Goal: Navigation & Orientation: Find specific page/section

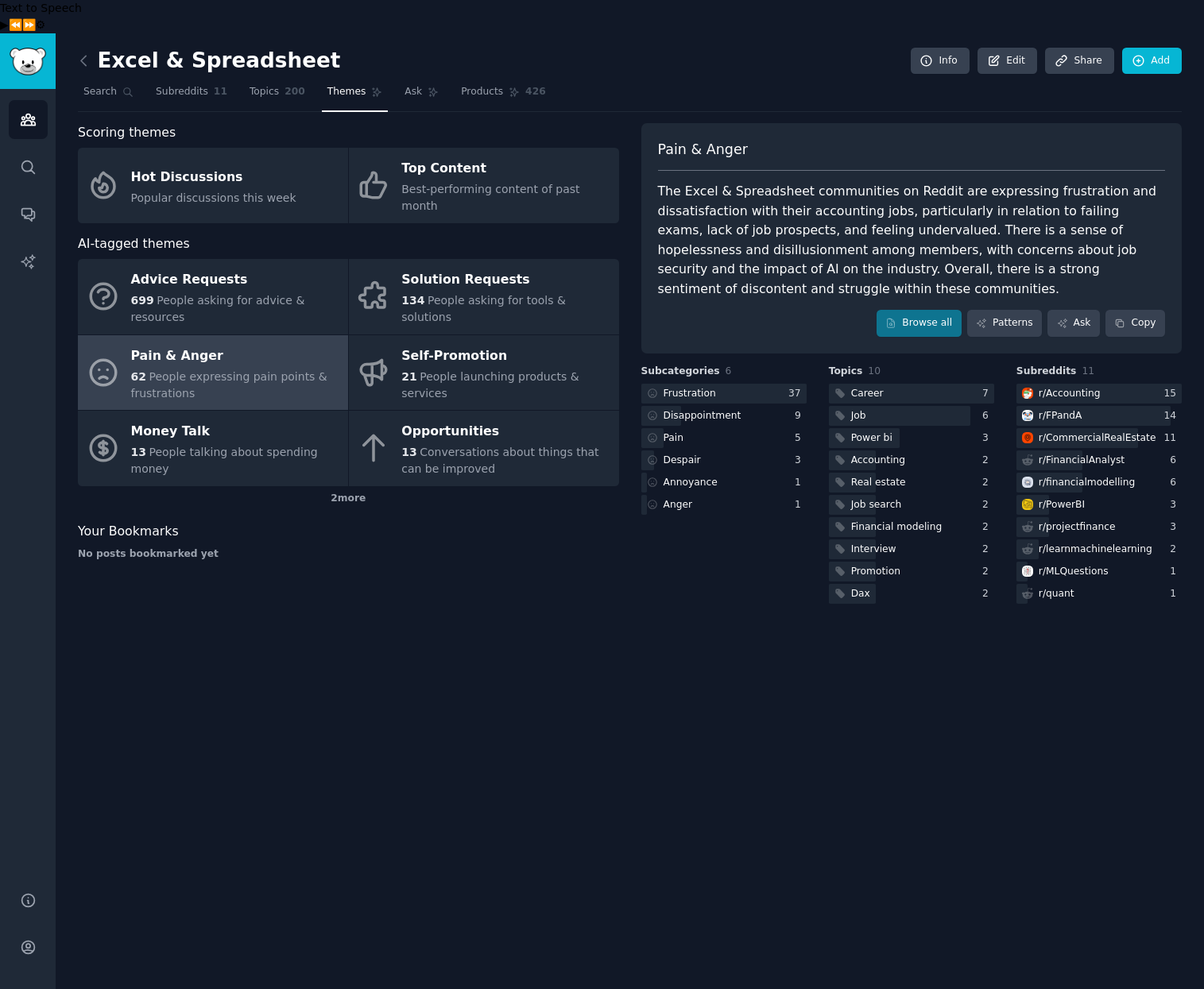
drag, startPoint x: 590, startPoint y: 674, endPoint x: 852, endPoint y: 177, distance: 561.8
click at [591, 673] on div "Excel & Spreadsheet Info Edit Share Add Search Subreddits 11 Topics 200 Themes …" at bounding box center [629, 527] width 1148 height 989
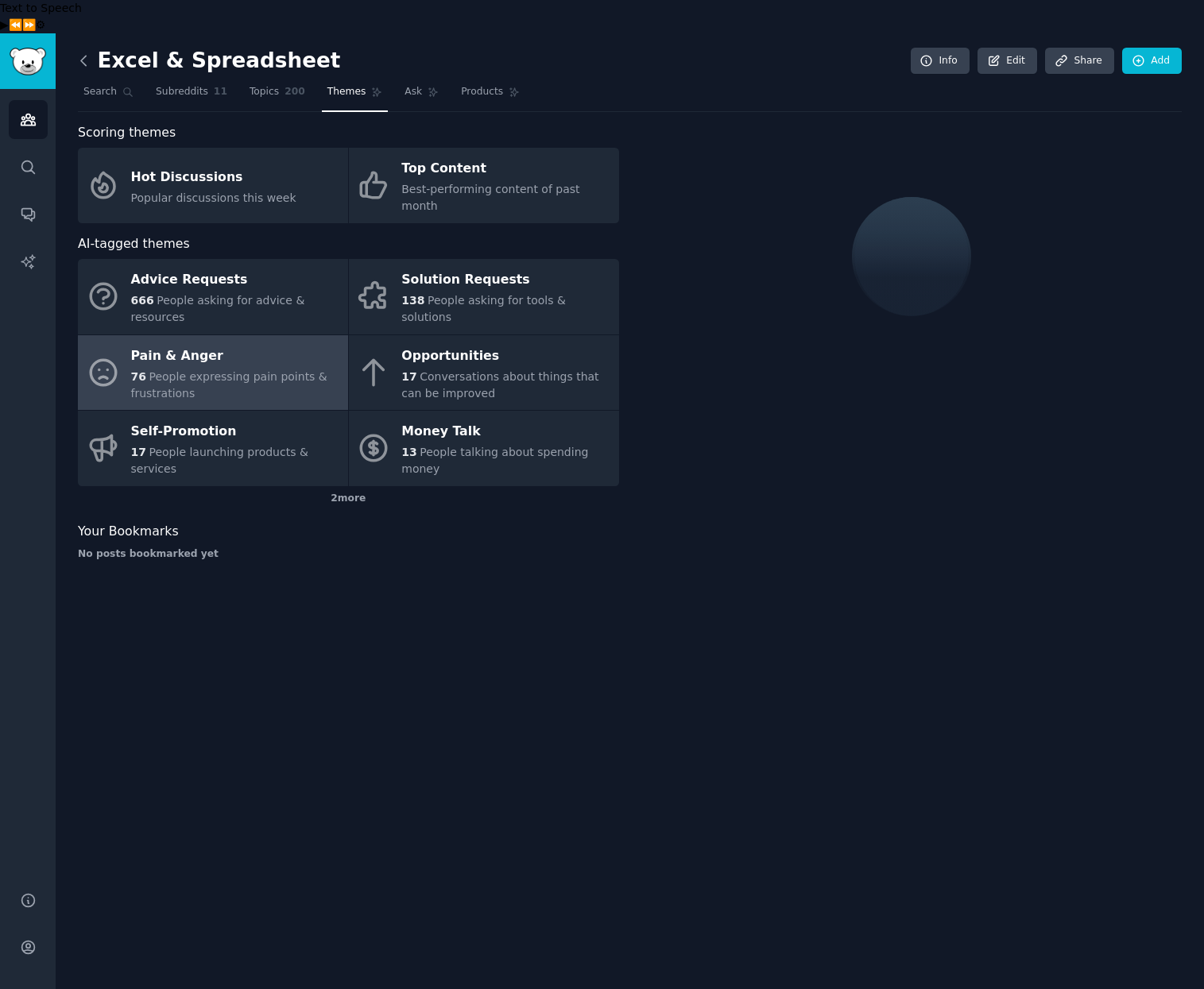
click at [89, 53] on icon at bounding box center [84, 61] width 17 height 17
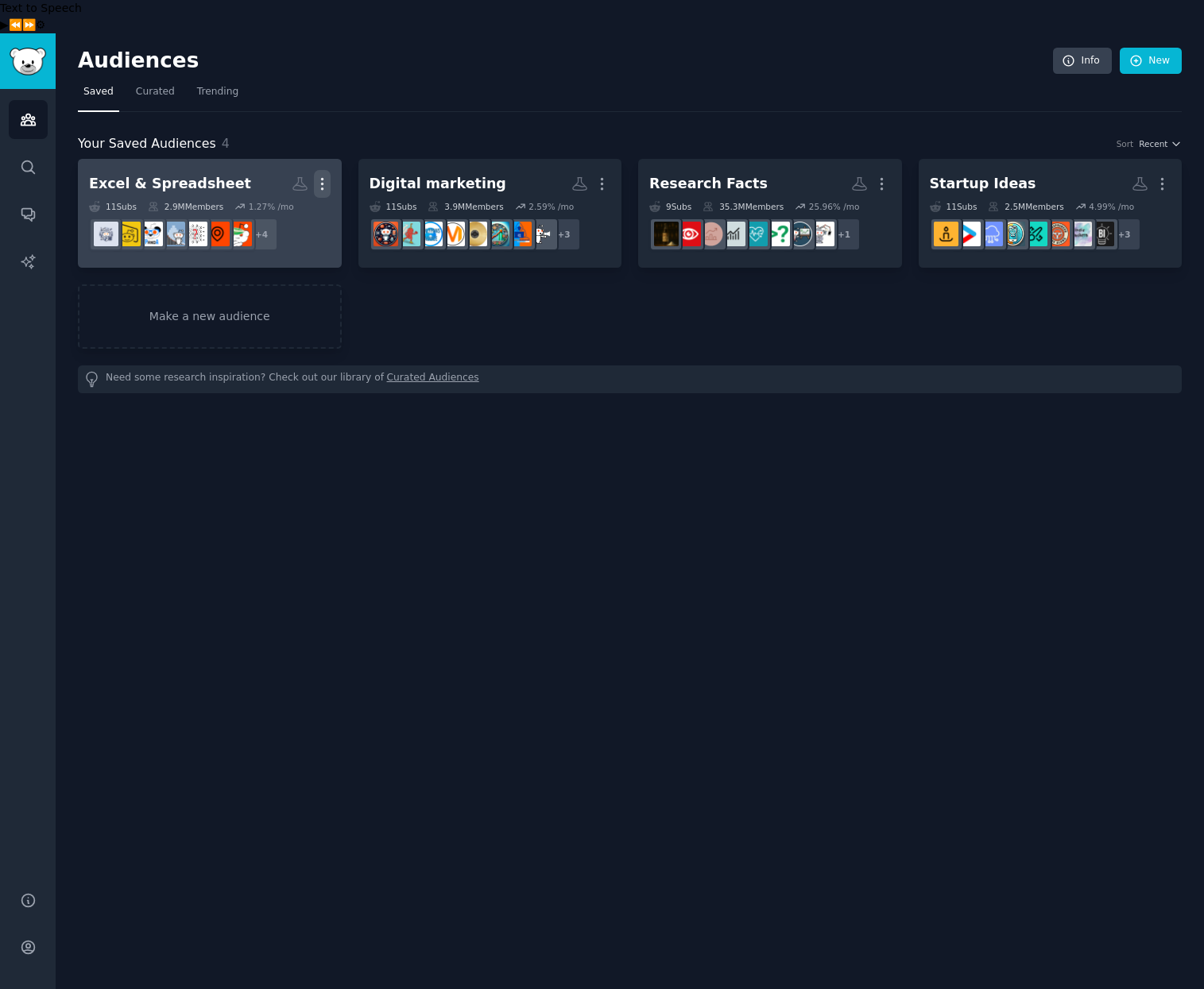
click at [328, 175] on icon "button" at bounding box center [322, 184] width 17 height 17
click at [282, 209] on p "Delete" at bounding box center [279, 218] width 37 height 17
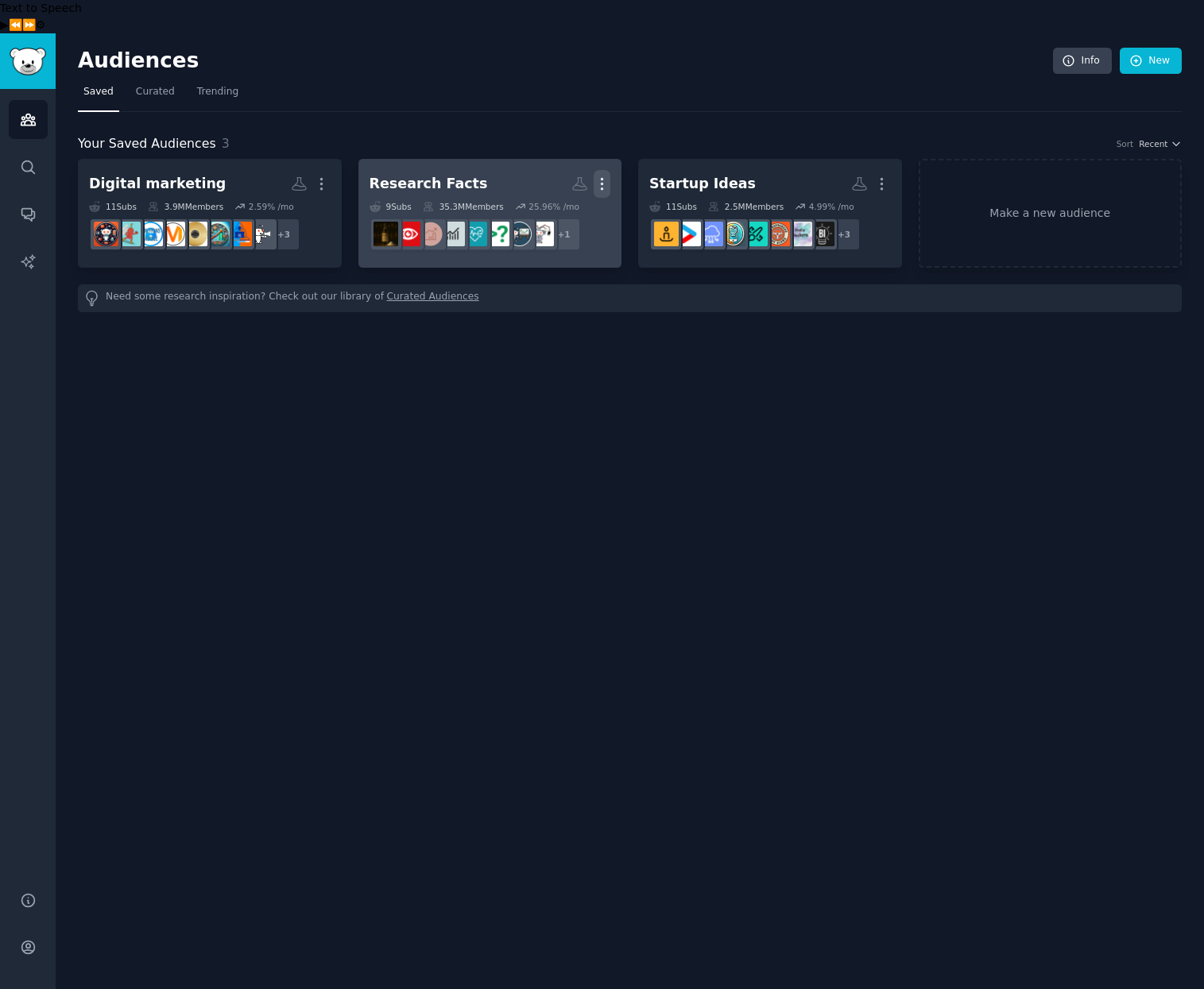
click at [603, 175] on icon "button" at bounding box center [602, 184] width 17 height 17
click at [552, 209] on p "Delete" at bounding box center [559, 218] width 37 height 17
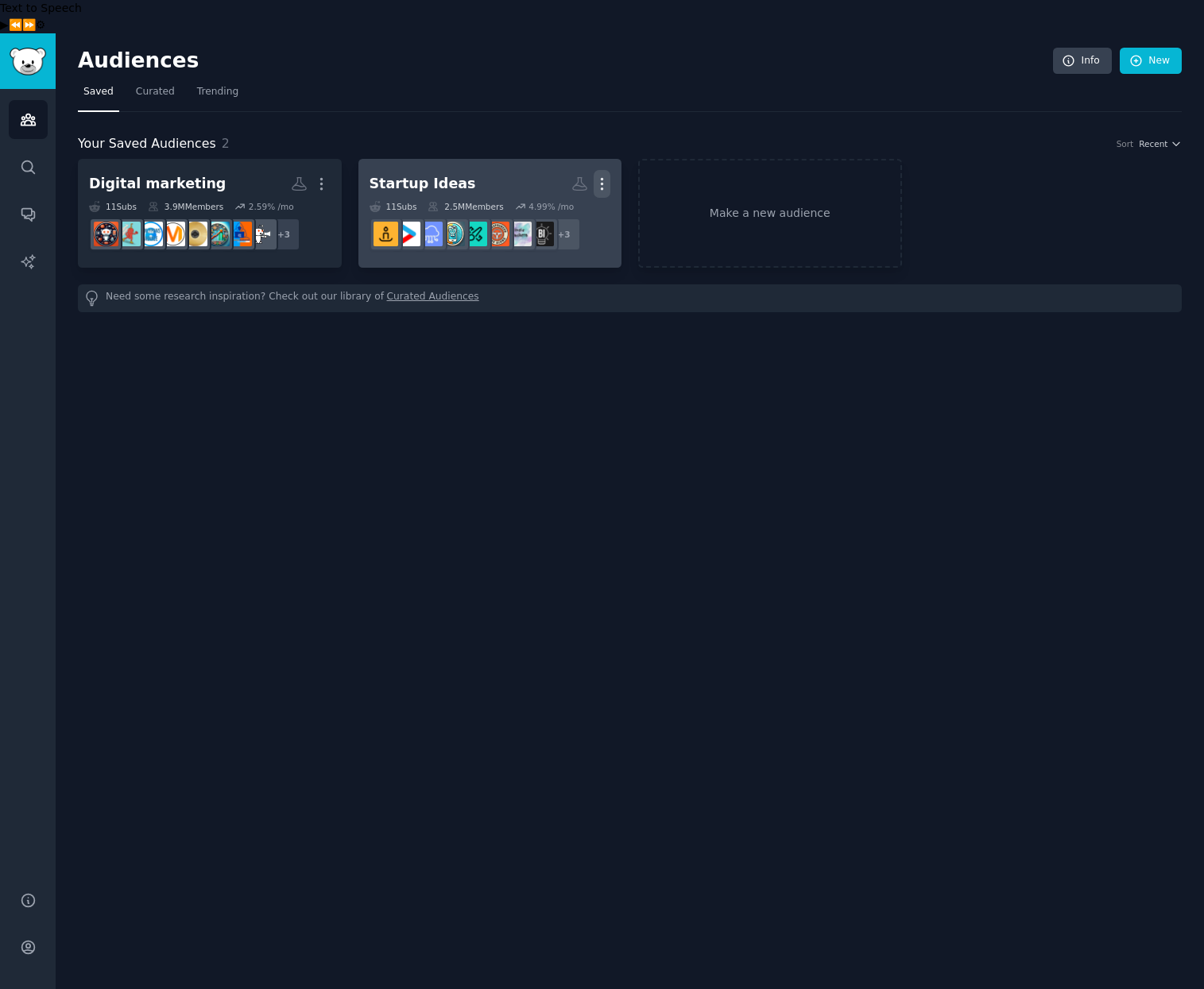
click at [599, 170] on button "More" at bounding box center [602, 185] width 17 height 28
click at [555, 209] on p "Delete" at bounding box center [559, 218] width 37 height 17
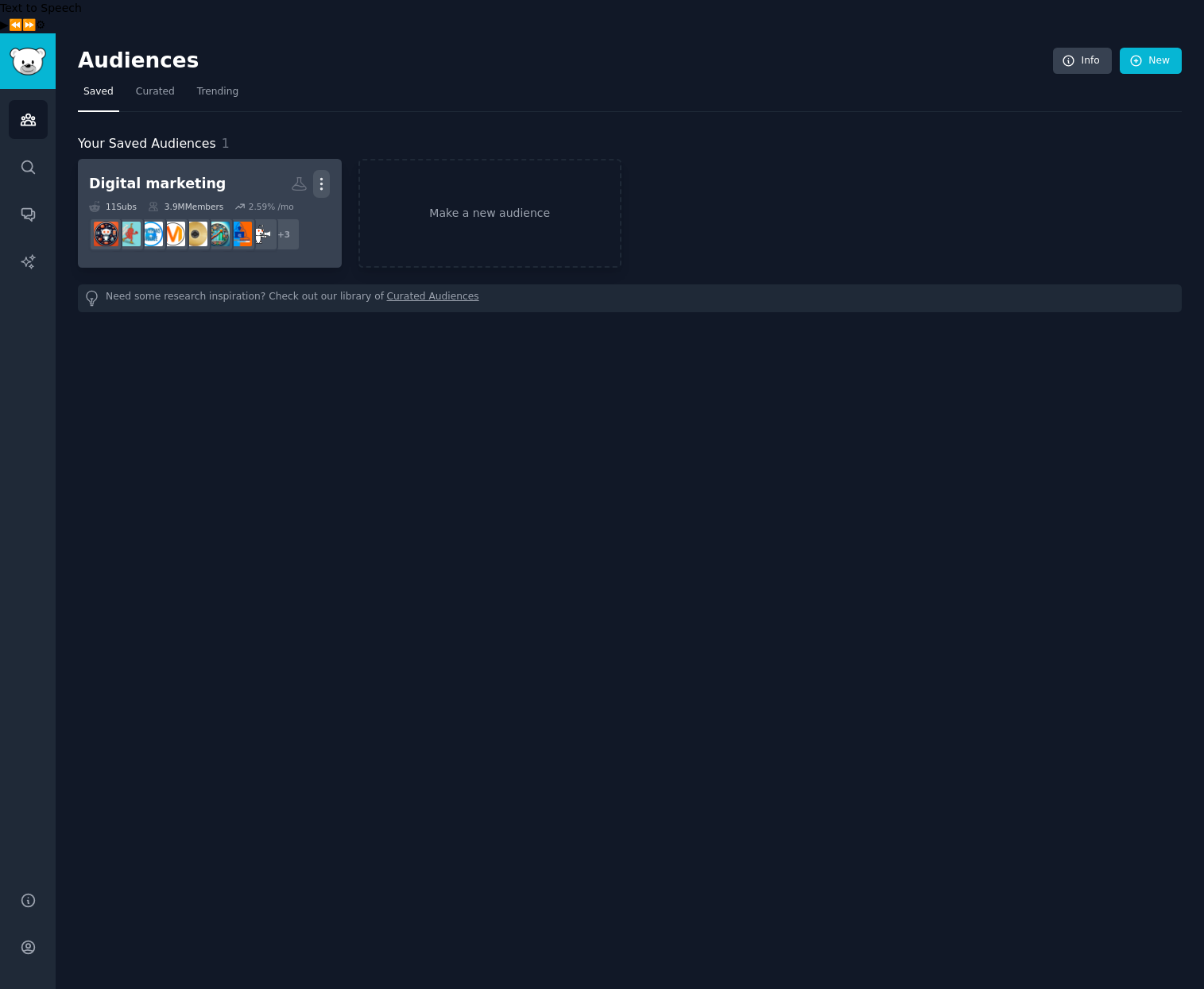
click at [321, 179] on icon "button" at bounding box center [322, 185] width 2 height 11
click at [283, 209] on p "Delete" at bounding box center [278, 218] width 37 height 17
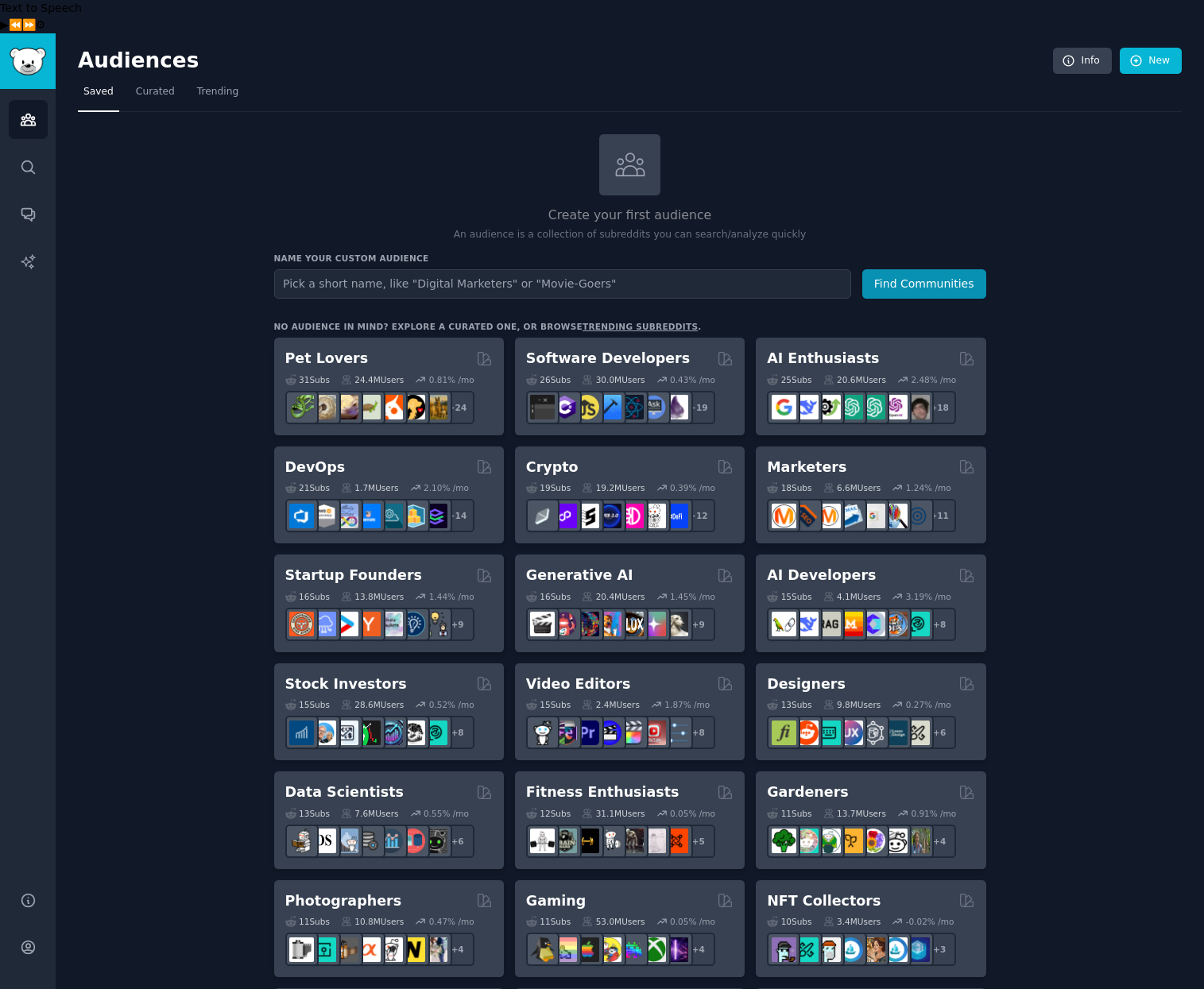
drag, startPoint x: 245, startPoint y: 446, endPoint x: 236, endPoint y: 437, distance: 12.7
click at [244, 443] on div "Create your first audience An audience is a collection of subreddits you can se…" at bounding box center [630, 999] width 1104 height 1730
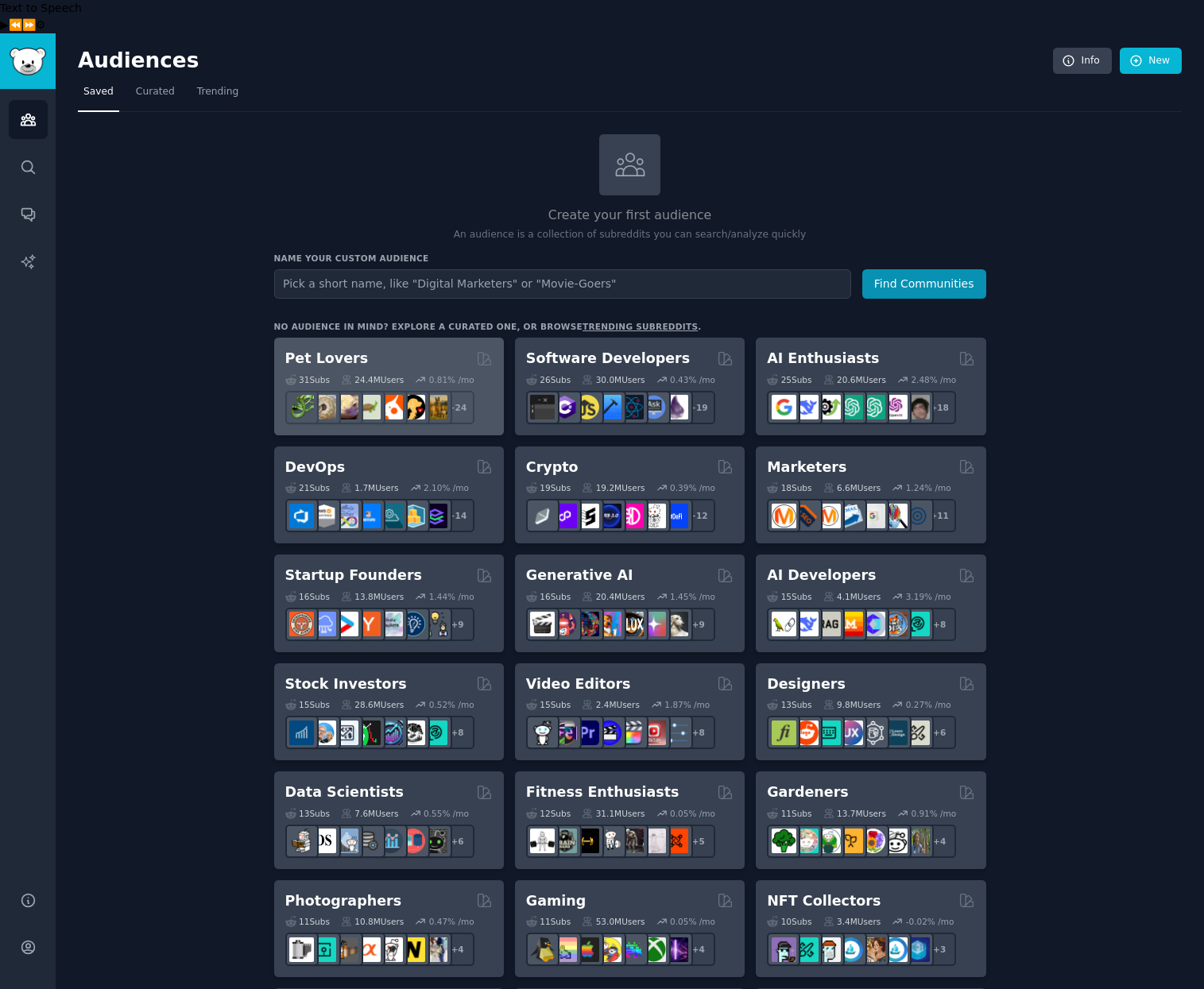
click at [320, 349] on h2 "Pet Lovers" at bounding box center [327, 358] width 84 height 20
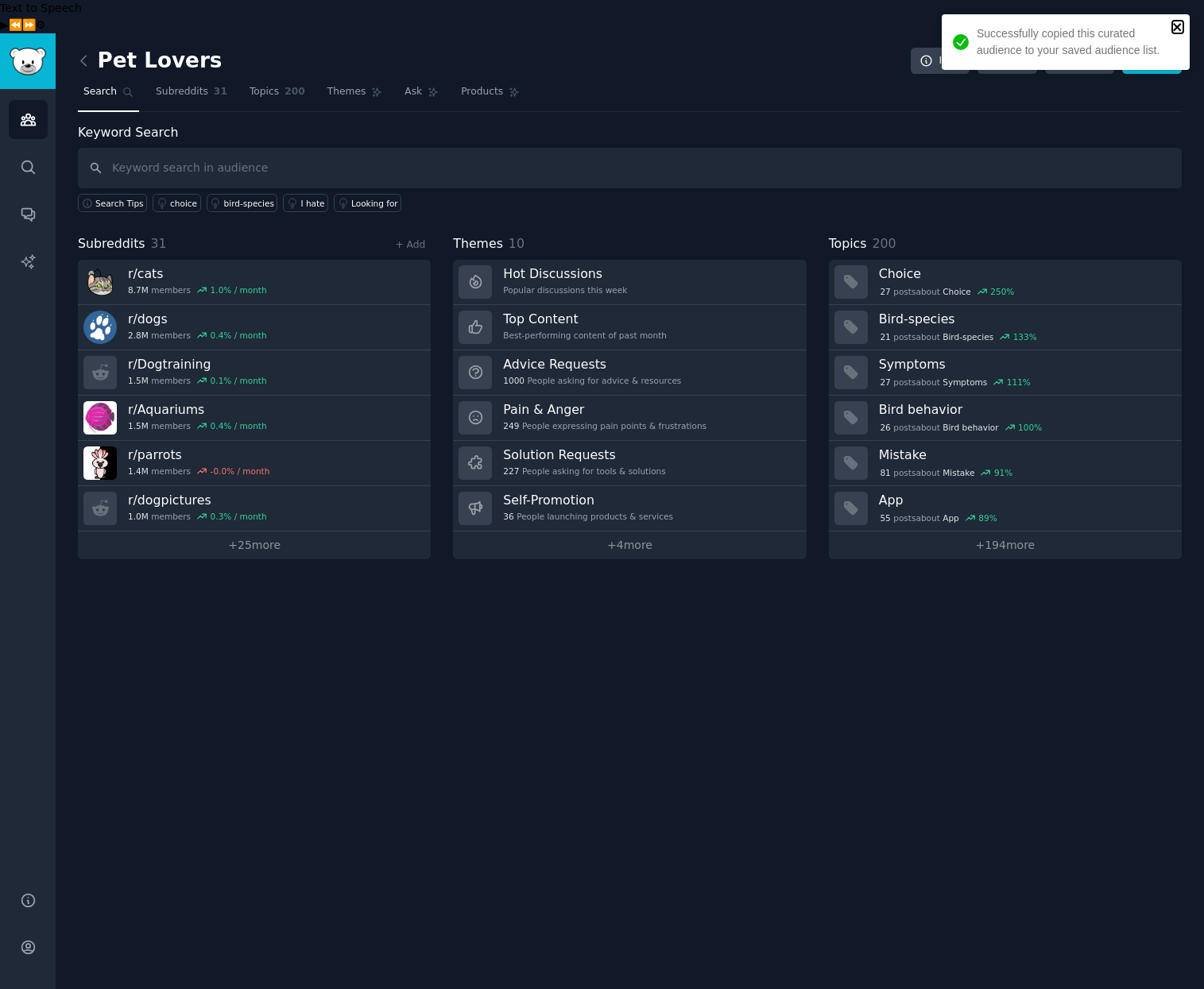
click at [1181, 25] on icon "close" at bounding box center [1178, 26] width 11 height 12
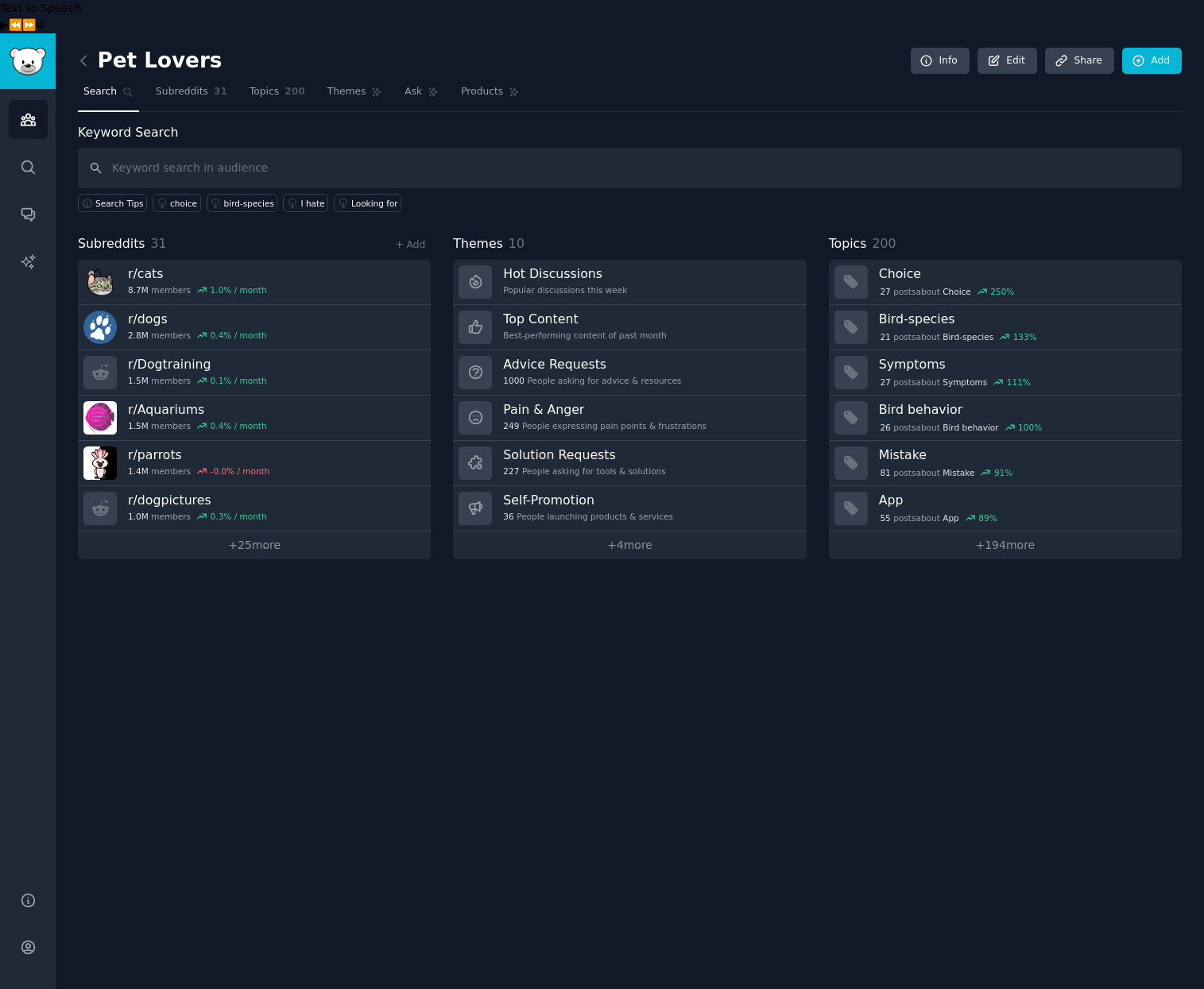
click at [689, 679] on div "Pet Lovers Info Edit Share Add Search Subreddits 31 Topics 200 Themes Ask Produ…" at bounding box center [629, 527] width 1148 height 989
click at [407, 79] on link "Ask" at bounding box center [422, 95] width 45 height 33
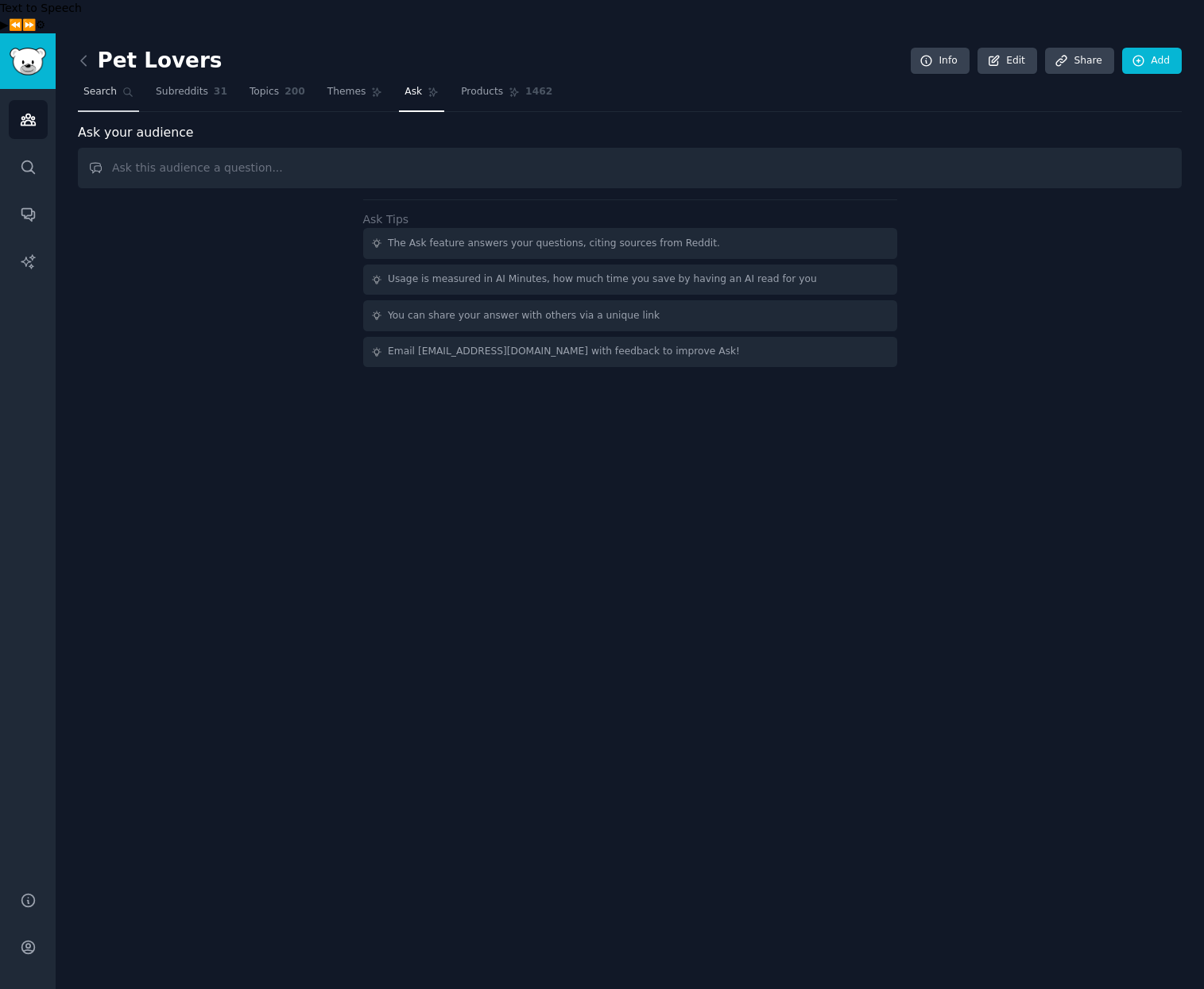
click at [93, 85] on span "Search" at bounding box center [100, 91] width 33 height 14
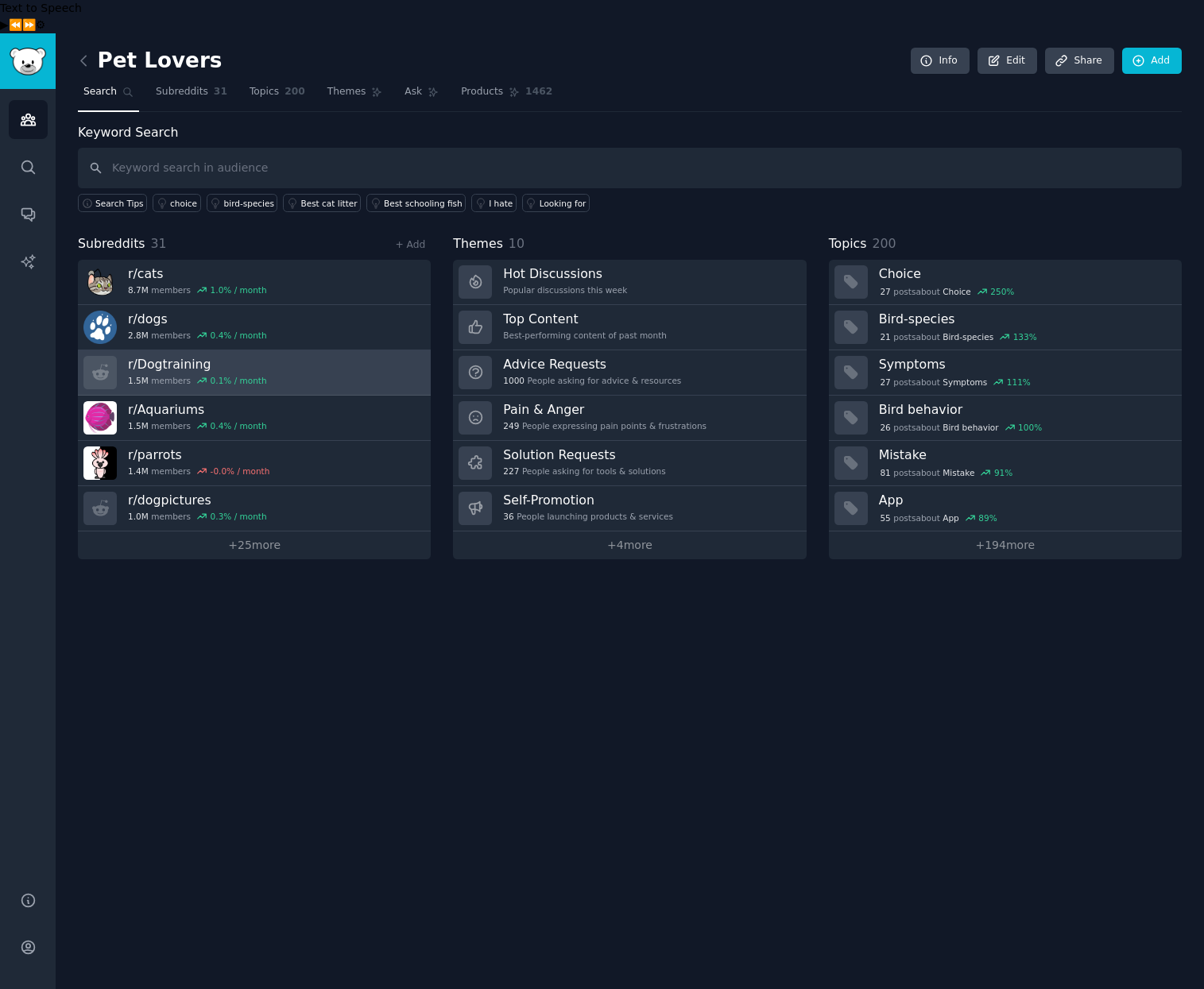
click at [156, 356] on h3 "r/ Dogtraining" at bounding box center [198, 365] width 139 height 17
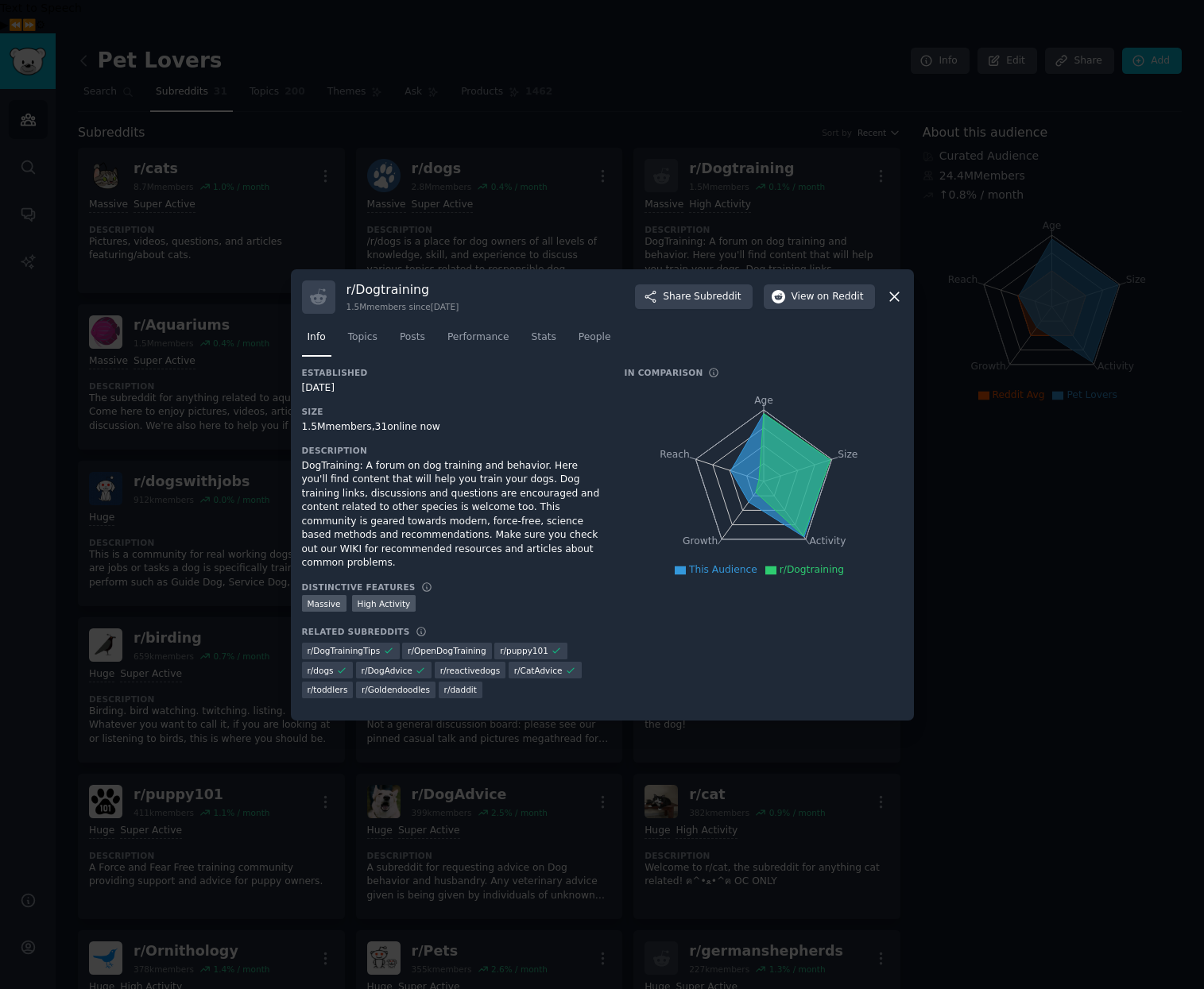
click at [899, 305] on icon at bounding box center [895, 297] width 17 height 17
click at [896, 302] on icon at bounding box center [895, 297] width 17 height 17
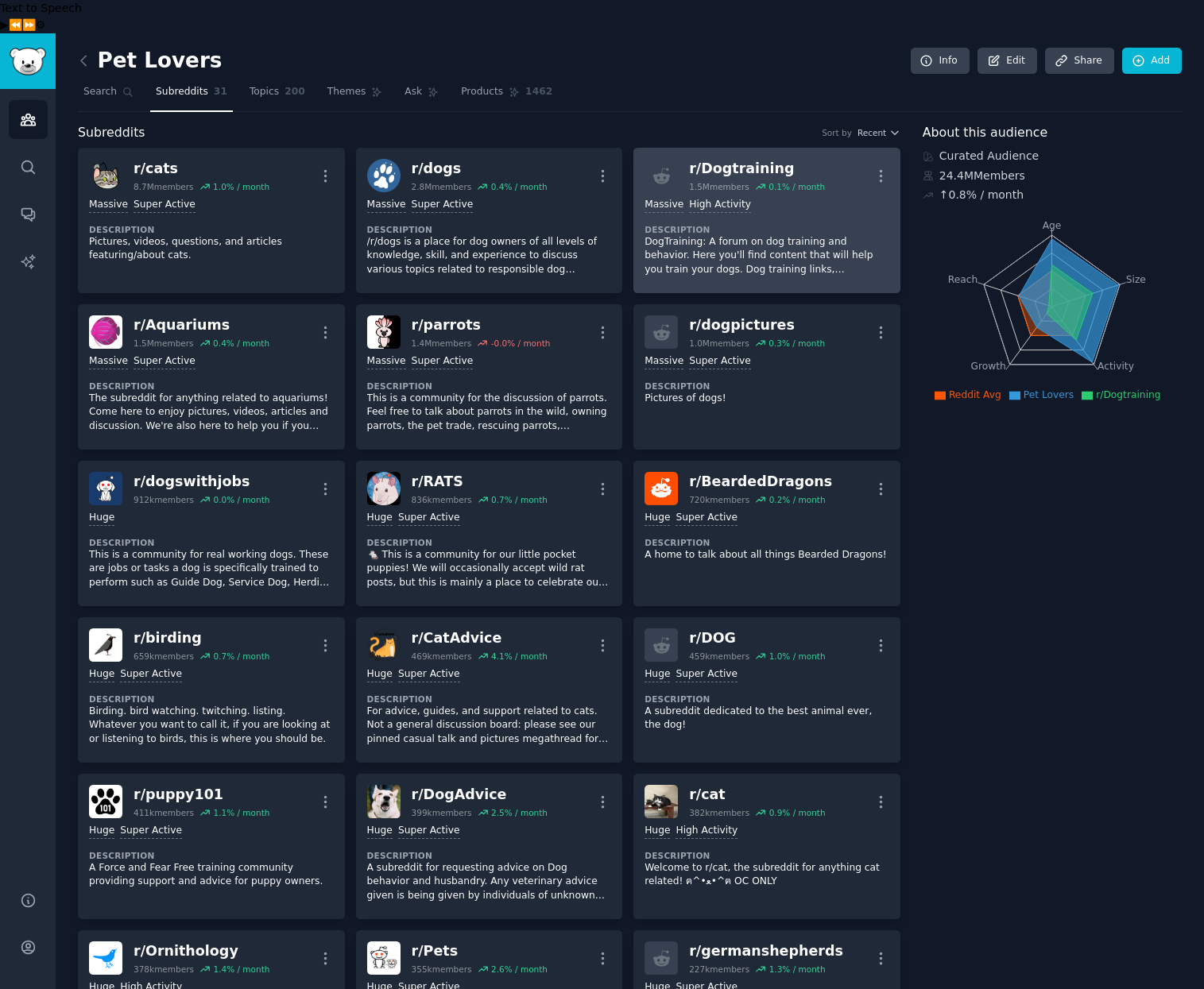
click at [728, 159] on div "r/ Dogtraining" at bounding box center [757, 169] width 136 height 20
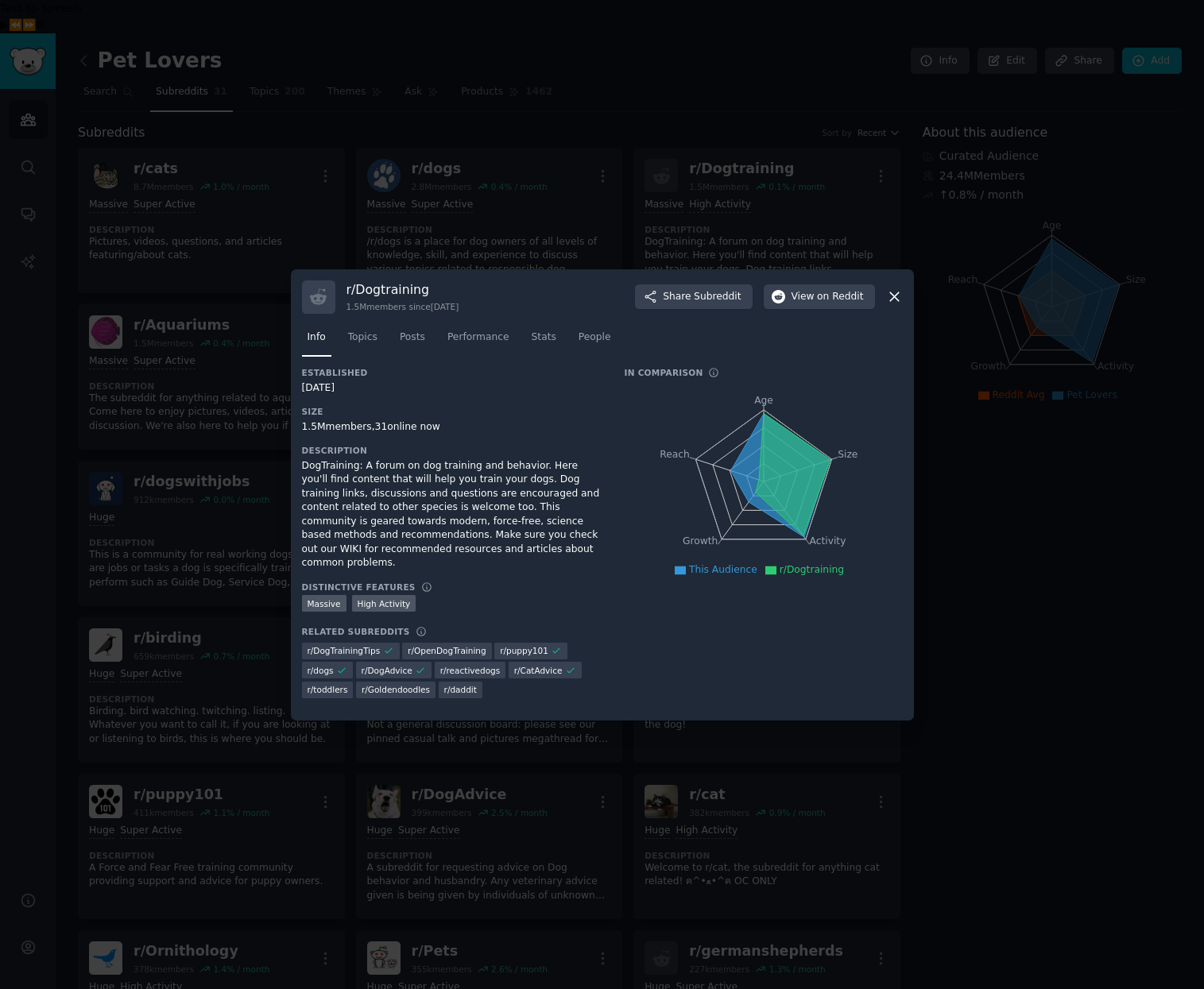
click at [887, 302] on icon at bounding box center [895, 297] width 17 height 17
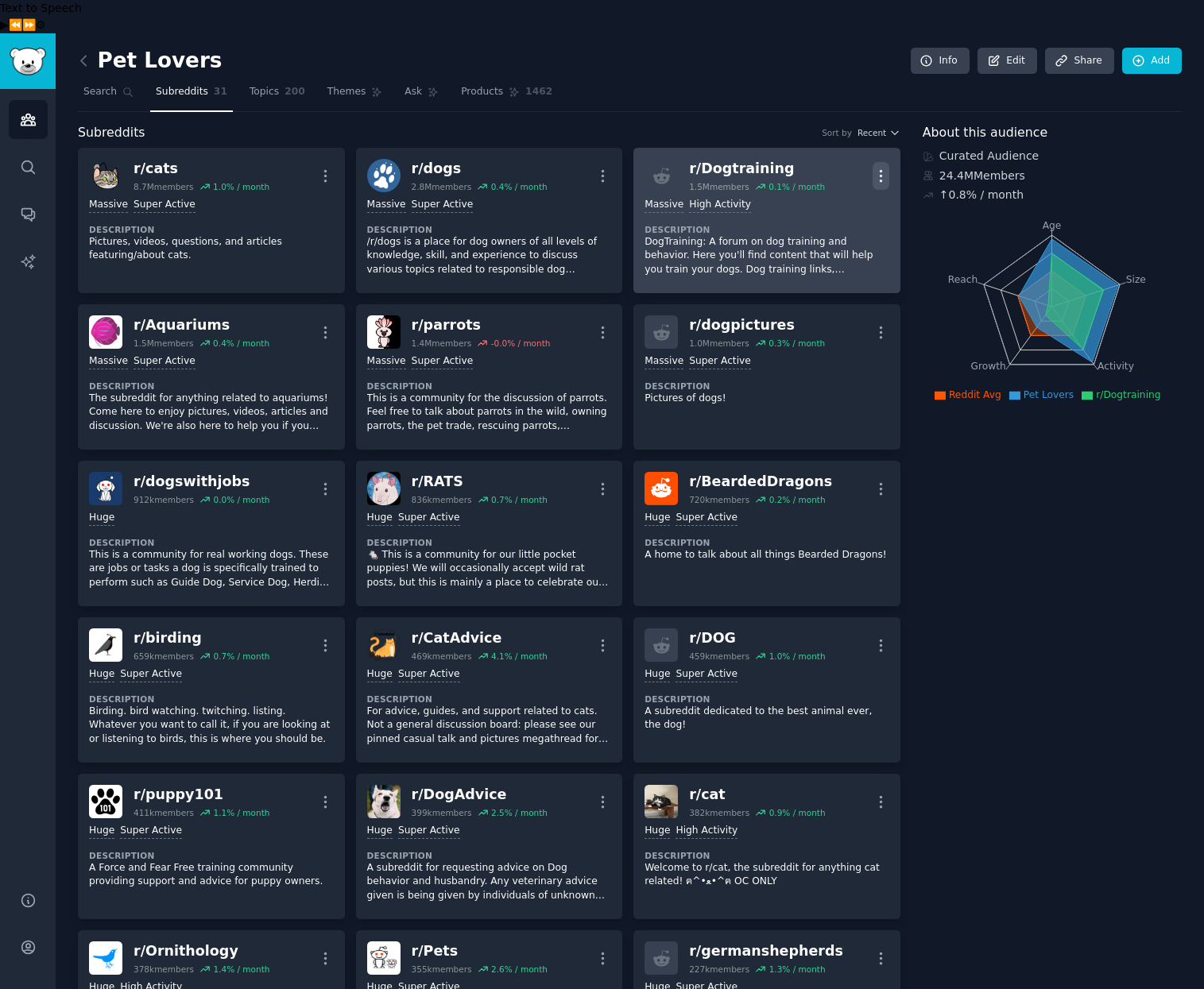
click at [881, 168] on icon "button" at bounding box center [881, 176] width 17 height 17
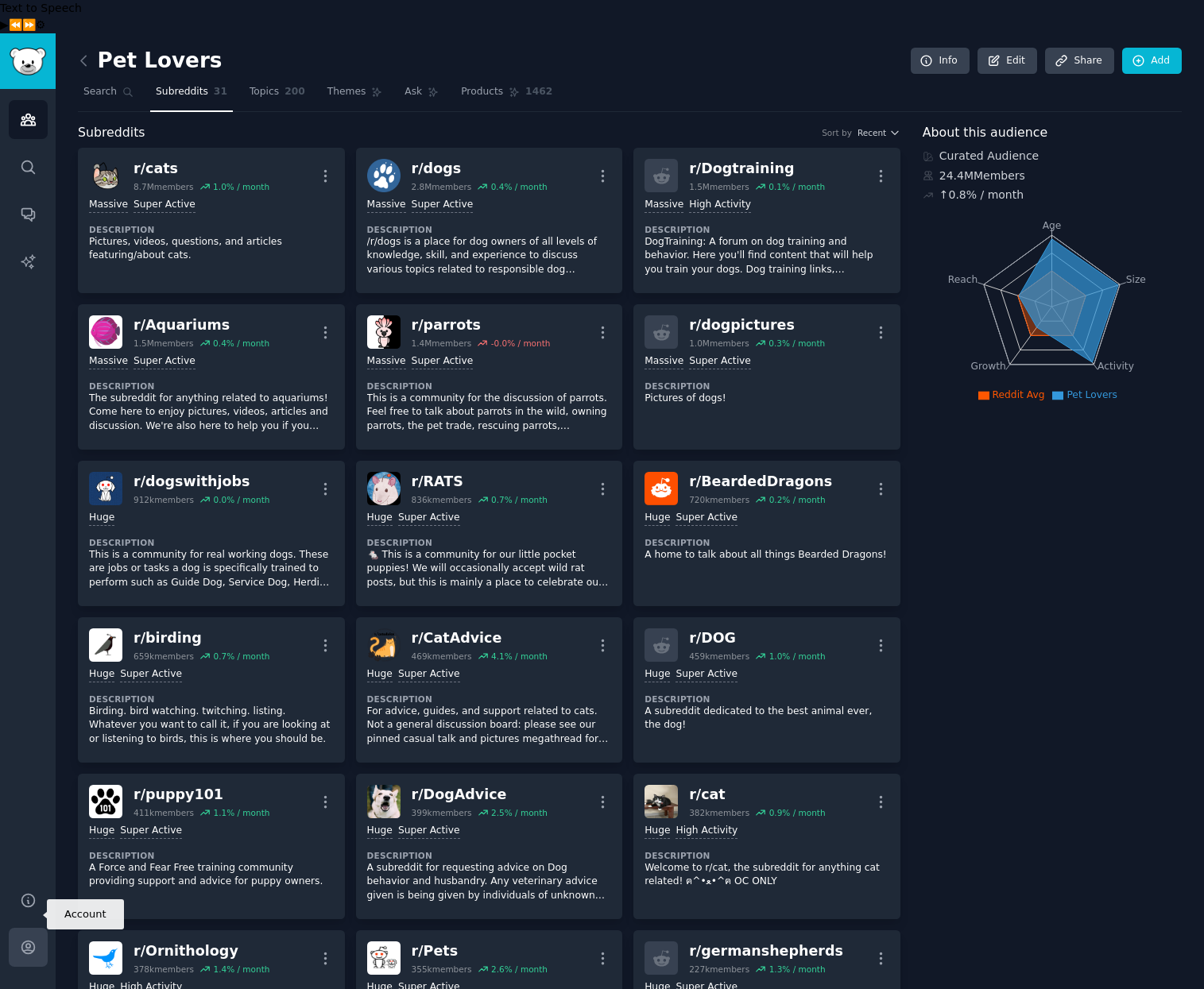
click at [18, 928] on link "Account" at bounding box center [27, 947] width 39 height 39
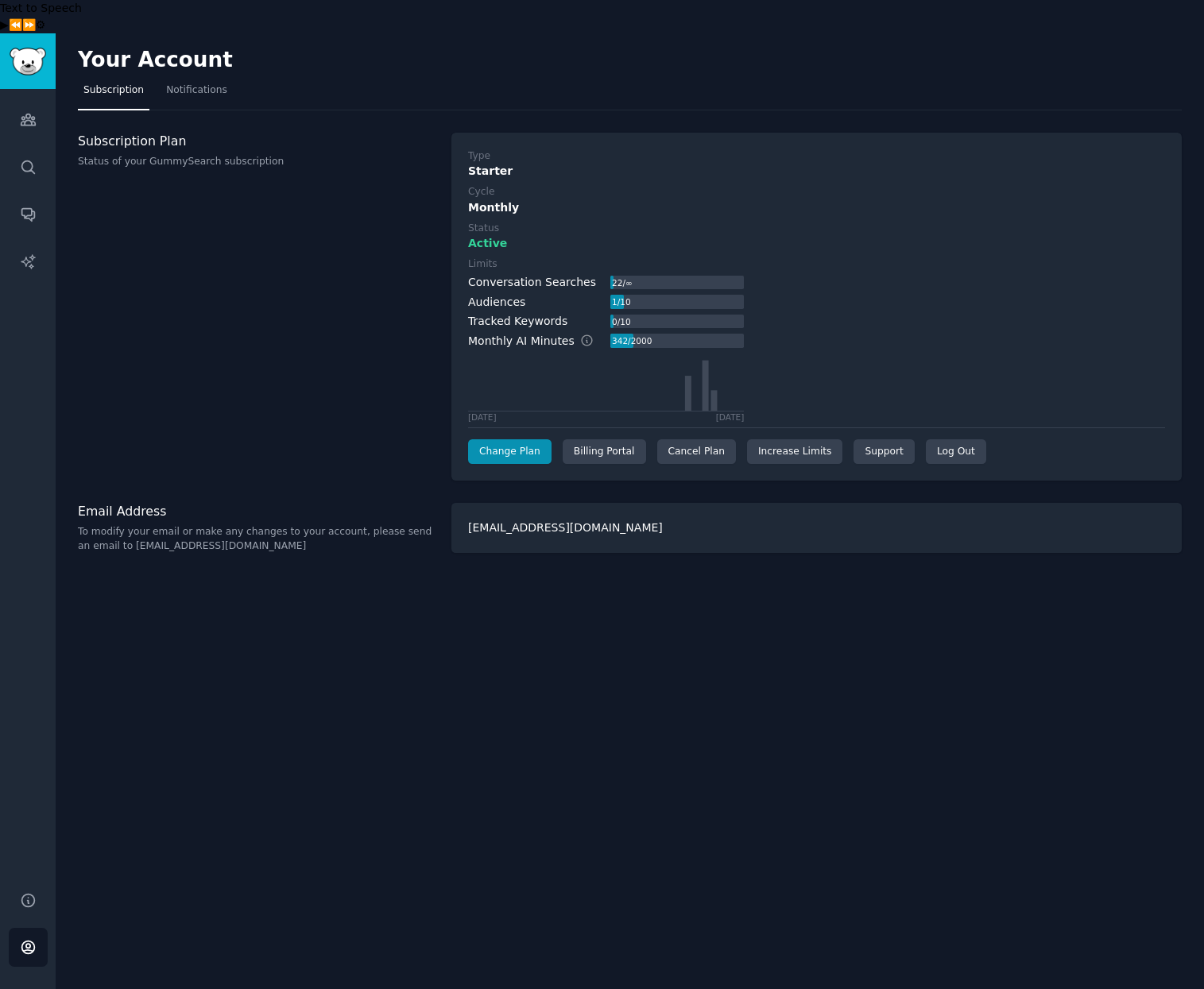
click at [408, 882] on div "Your Account Subscription Notifications Subscription Plan Status of your GummyS…" at bounding box center [629, 527] width 1148 height 989
click at [31, 987] on icon "Sidebar" at bounding box center [28, 996] width 17 height 17
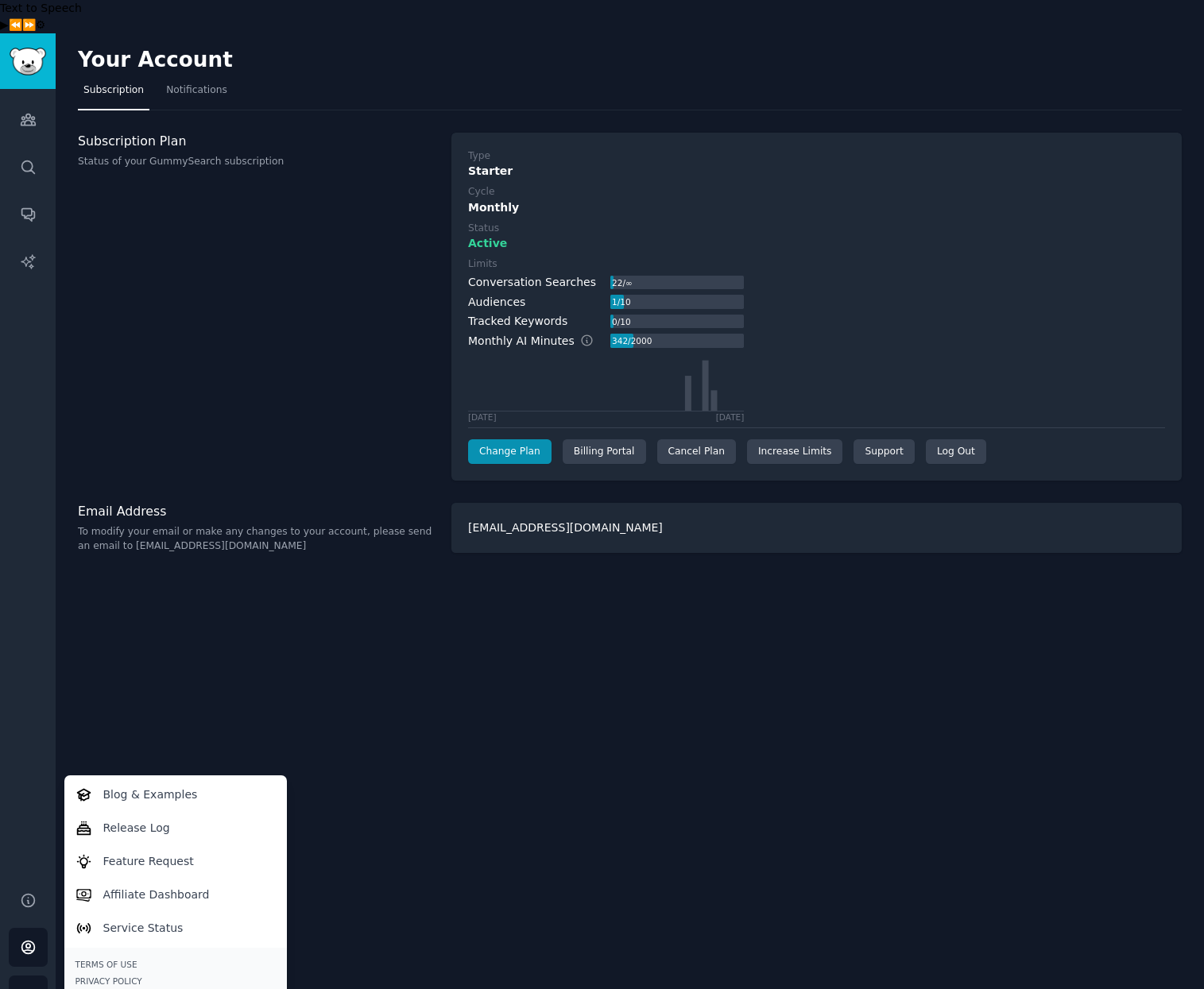
drag, startPoint x: 120, startPoint y: 678, endPoint x: 153, endPoint y: 686, distance: 34.0
click at [124, 678] on div "Your Account Subscription Notifications Subscription Plan Status of your GummyS…" at bounding box center [629, 527] width 1148 height 989
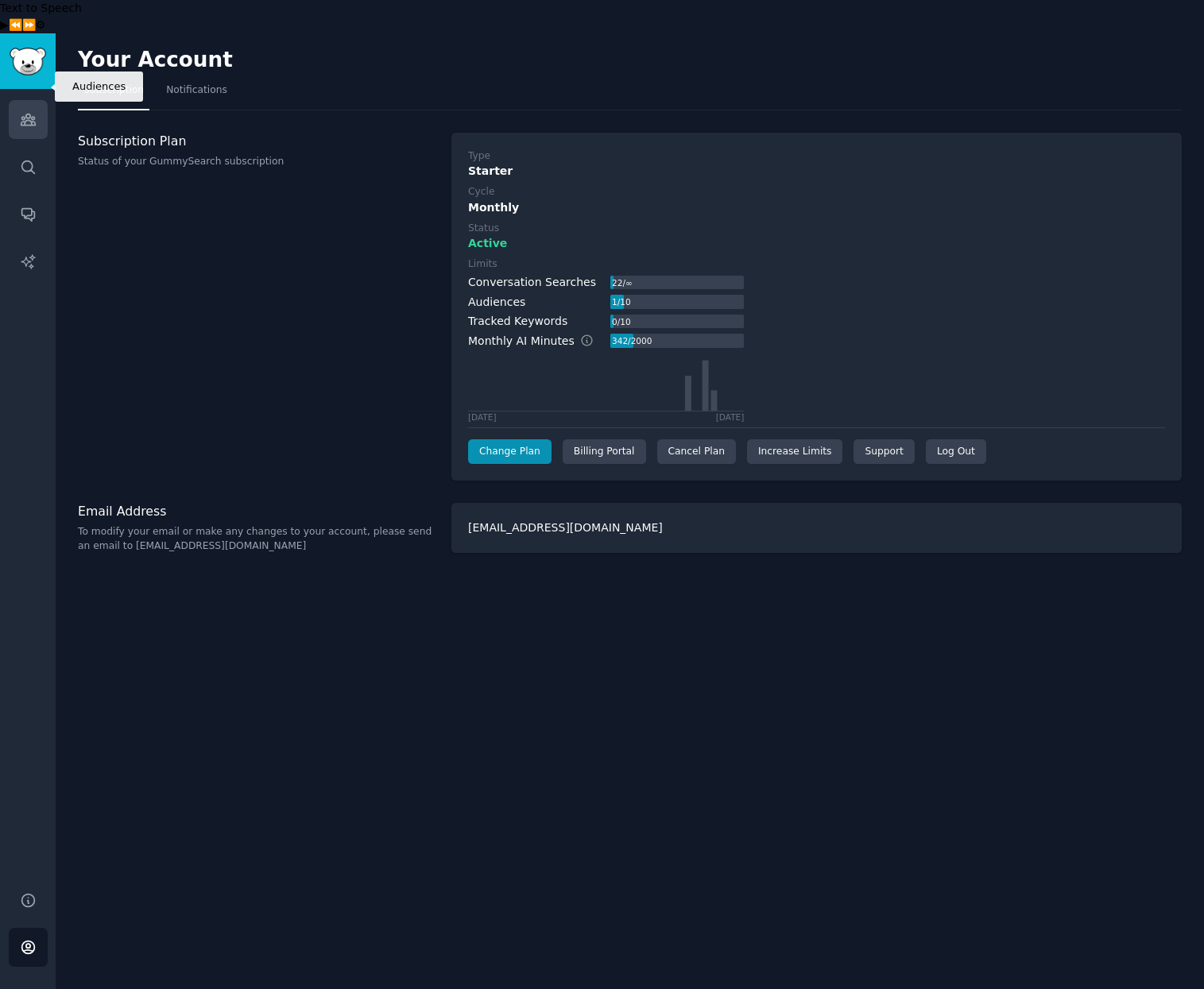
click at [25, 100] on link "Audiences" at bounding box center [27, 119] width 39 height 39
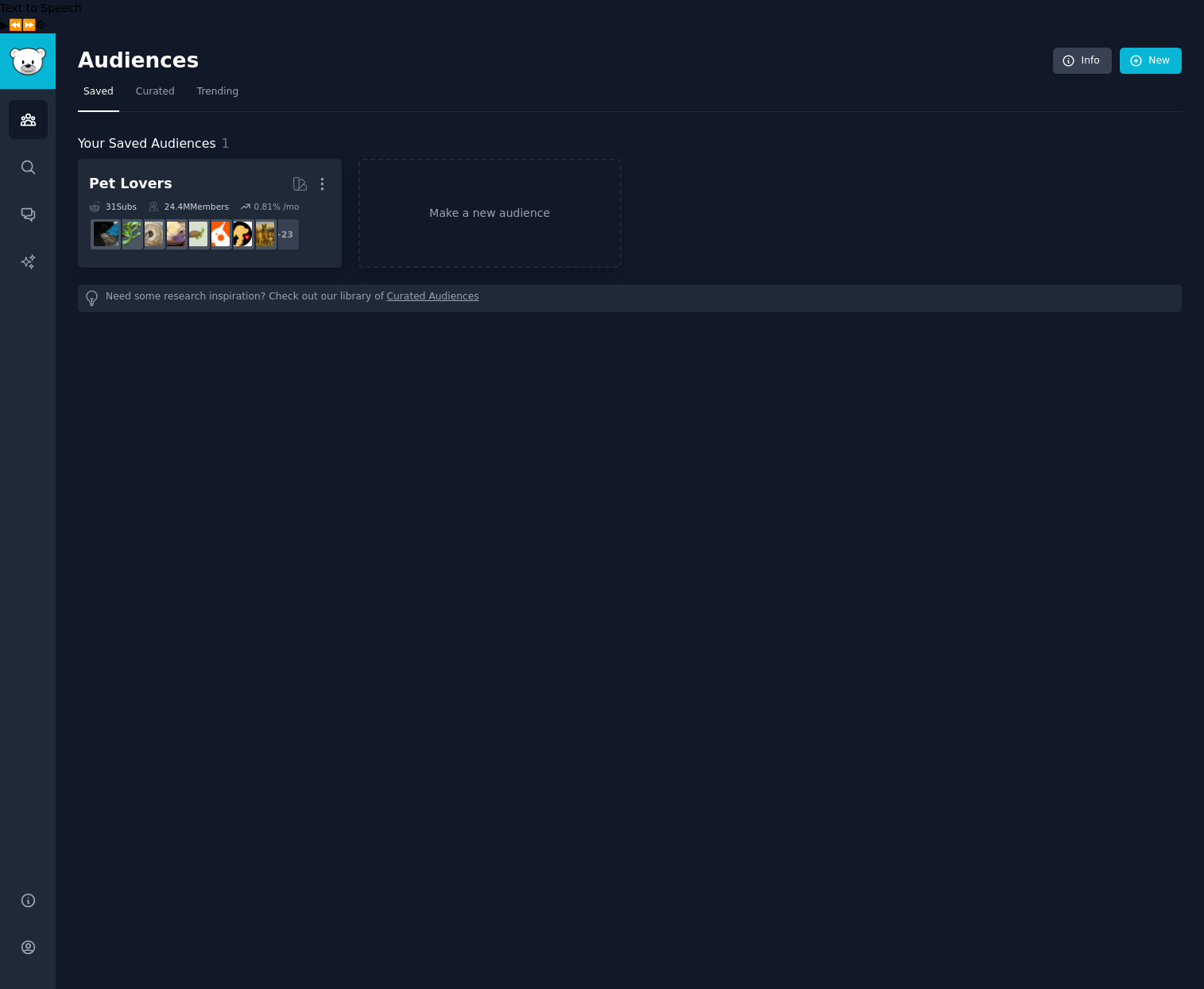
click at [306, 438] on div "Audiences Info New Saved Curated Trending Your Saved Audiences 1 Pet Lovers Mor…" at bounding box center [629, 527] width 1148 height 989
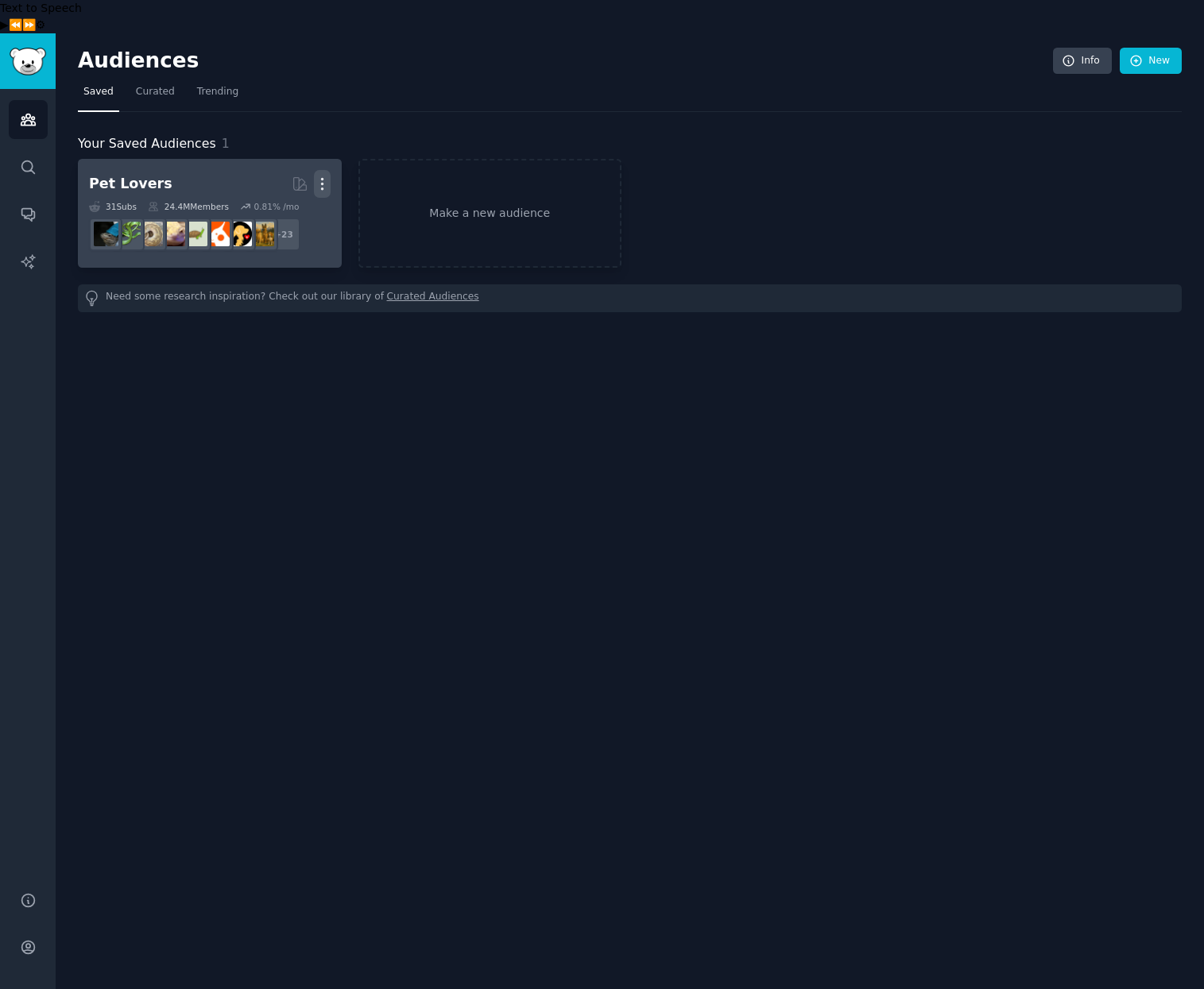
click at [320, 175] on icon "button" at bounding box center [322, 184] width 17 height 17
click at [270, 209] on p "Delete" at bounding box center [279, 218] width 37 height 17
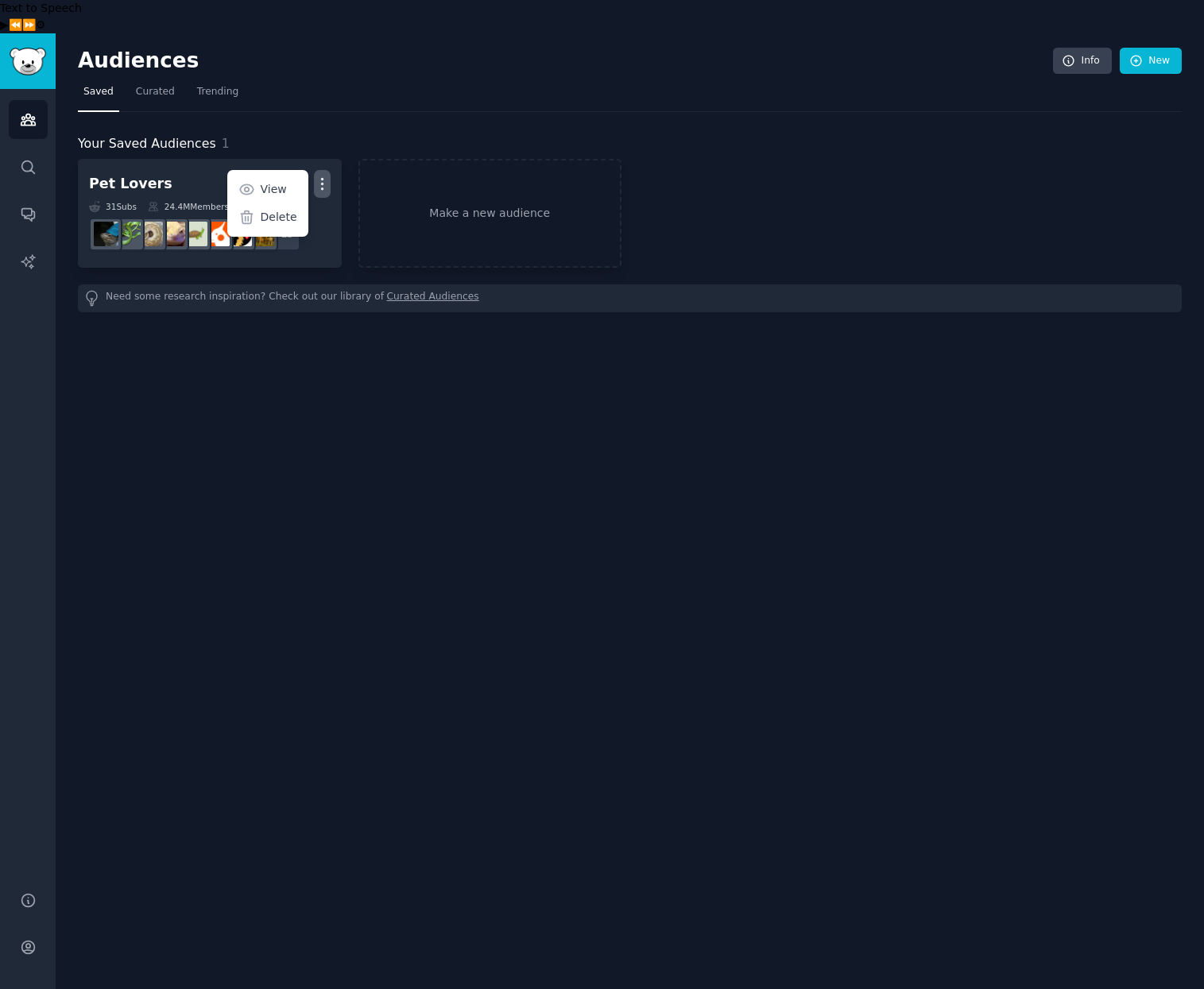
click at [359, 505] on div "Audiences Info New Saved Curated Trending Your Saved Audiences 1 Pet Lovers Mor…" at bounding box center [629, 527] width 1148 height 989
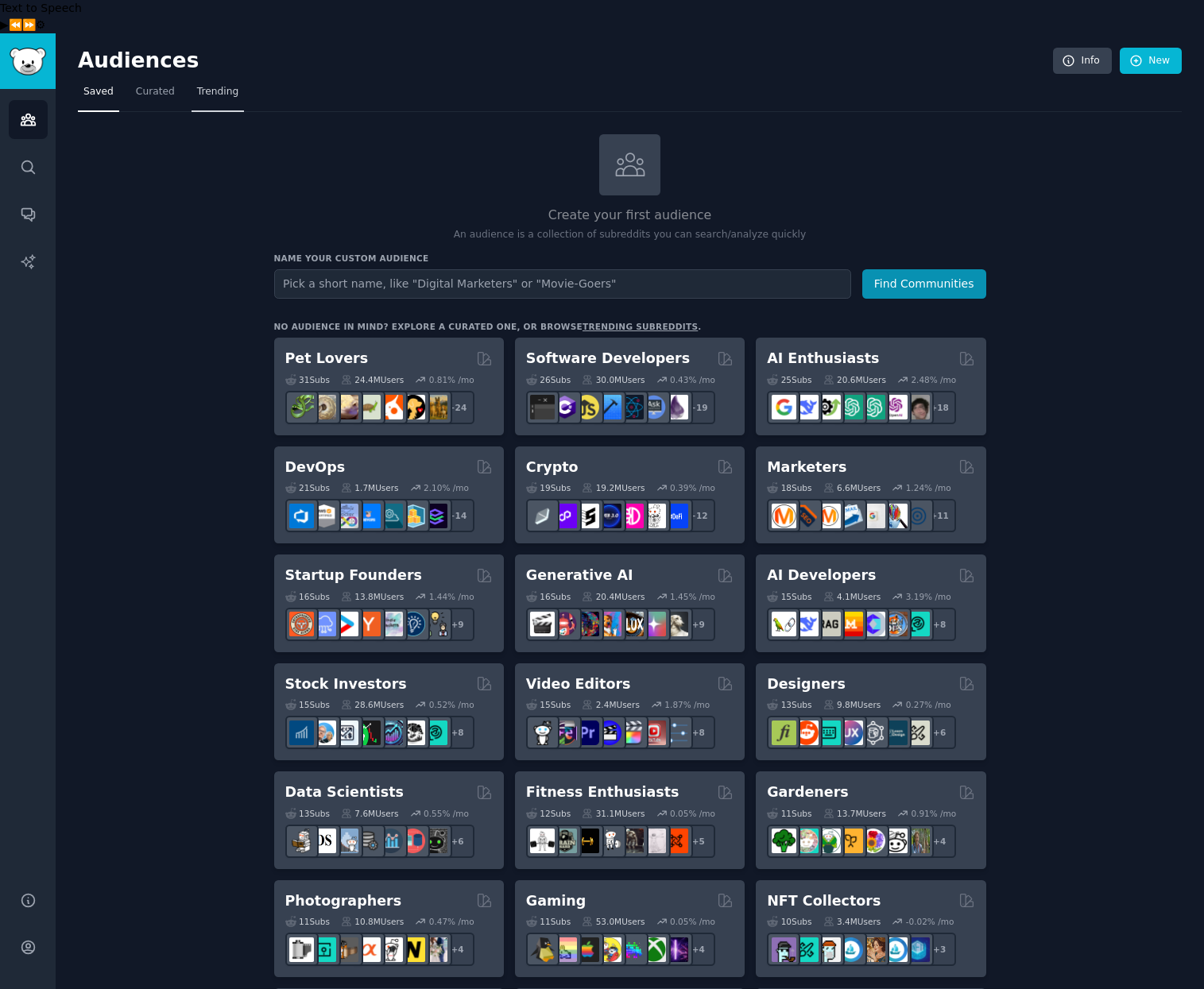
click at [226, 85] on span "Trending" at bounding box center [218, 91] width 41 height 14
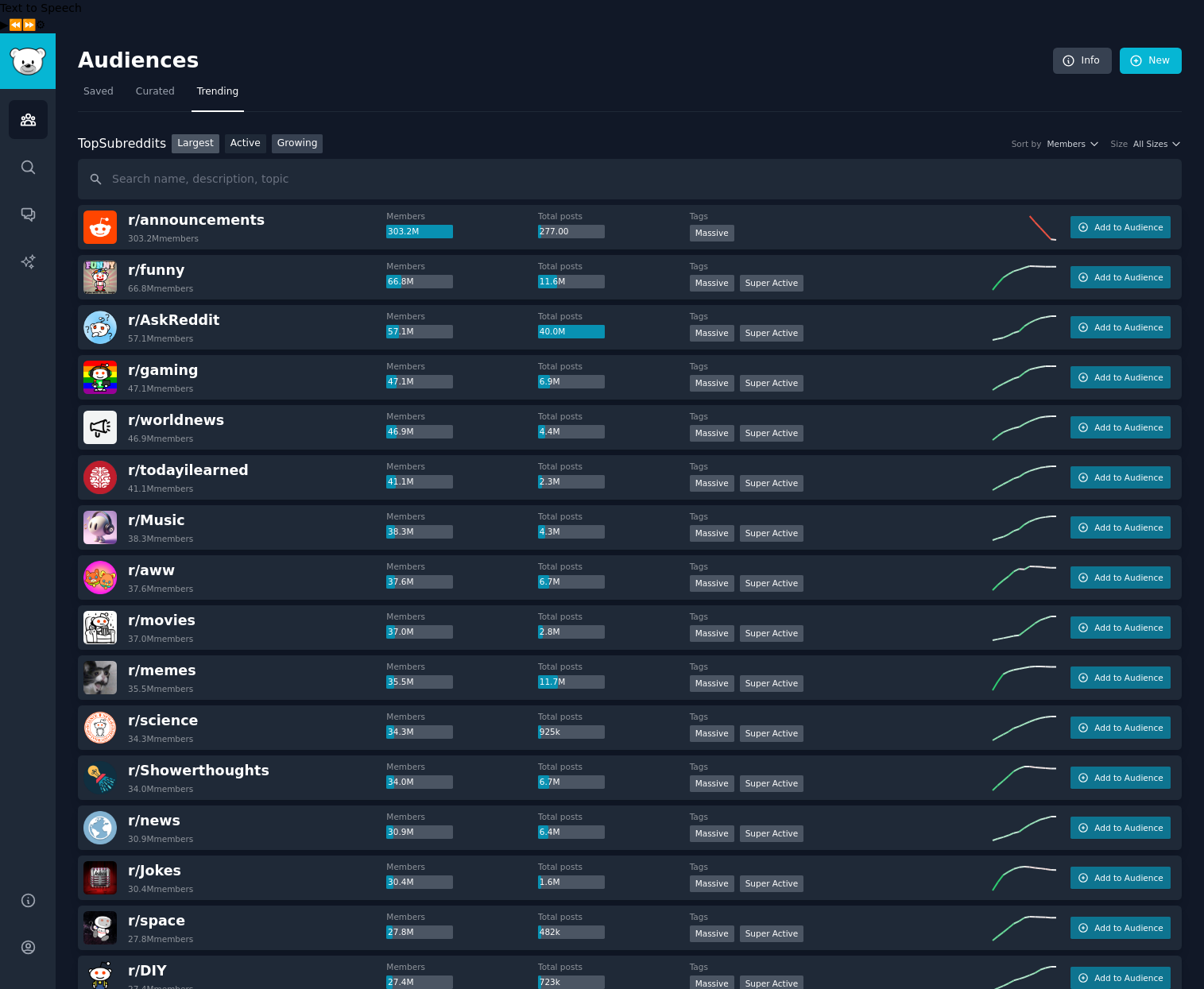
drag, startPoint x: 289, startPoint y: 114, endPoint x: 283, endPoint y: 120, distance: 8.5
click at [289, 135] on link "Growing" at bounding box center [298, 144] width 52 height 20
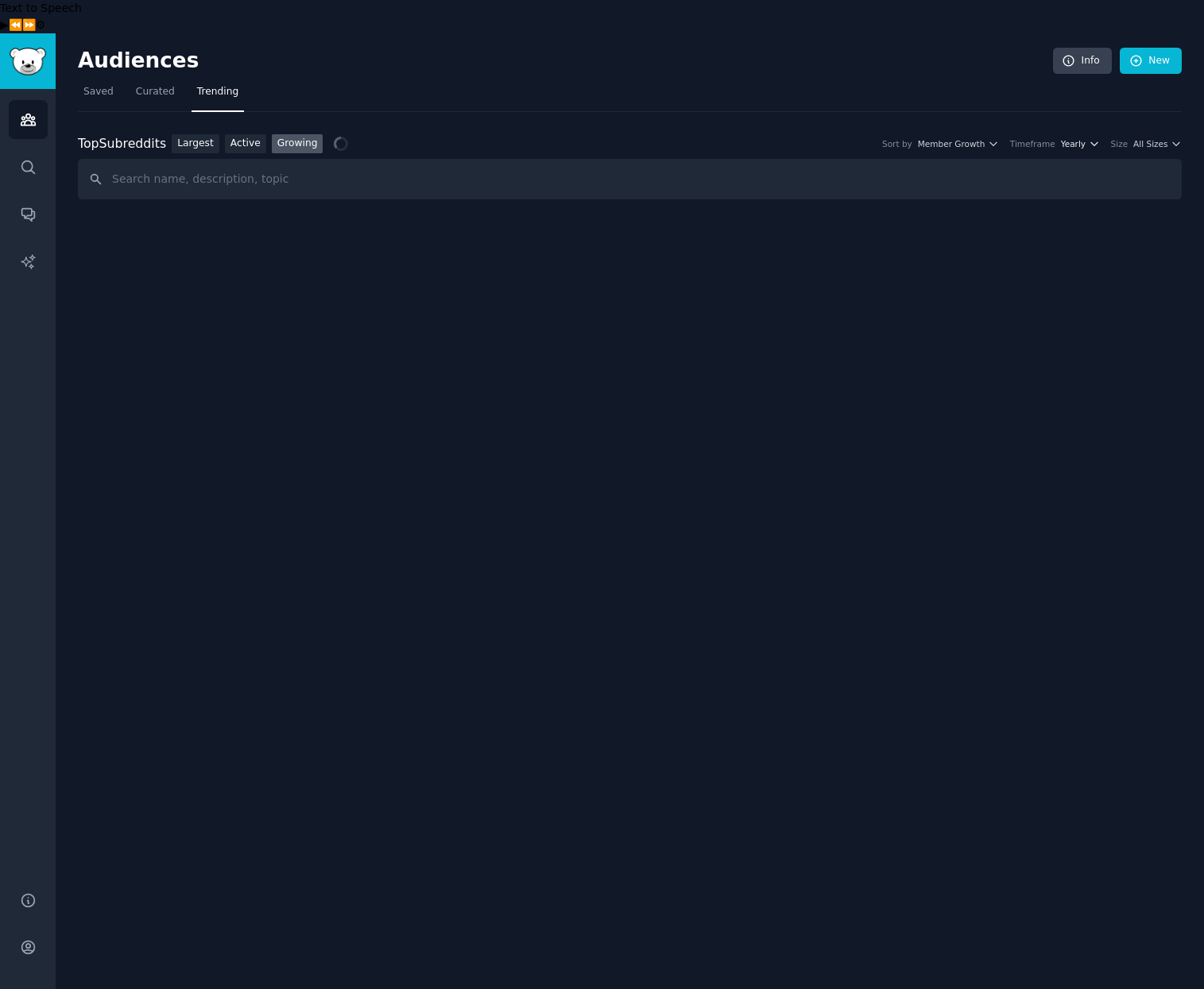
click at [1070, 138] on span "Yearly" at bounding box center [1073, 144] width 24 height 11
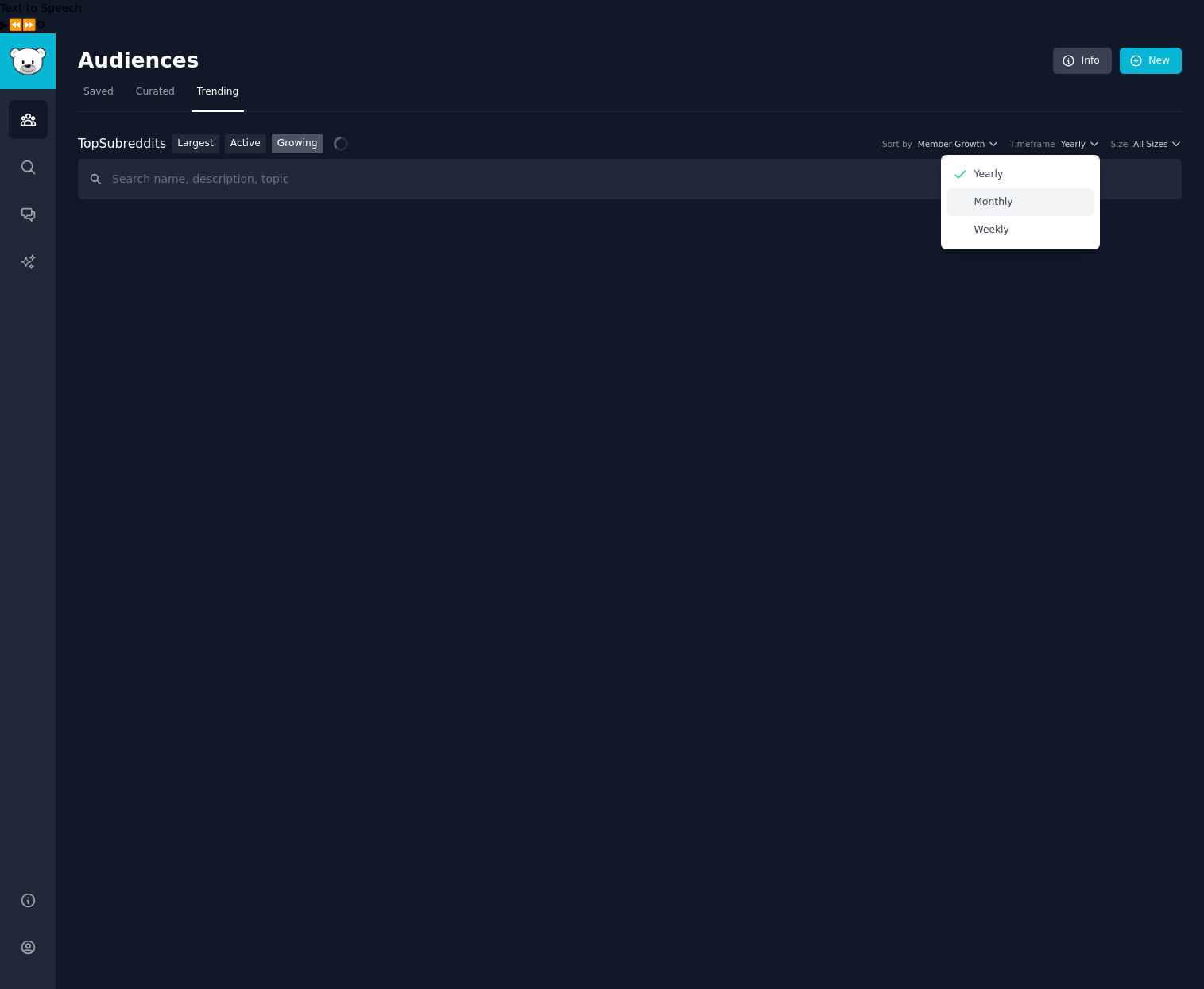
click at [984, 196] on p "Monthly" at bounding box center [993, 203] width 39 height 14
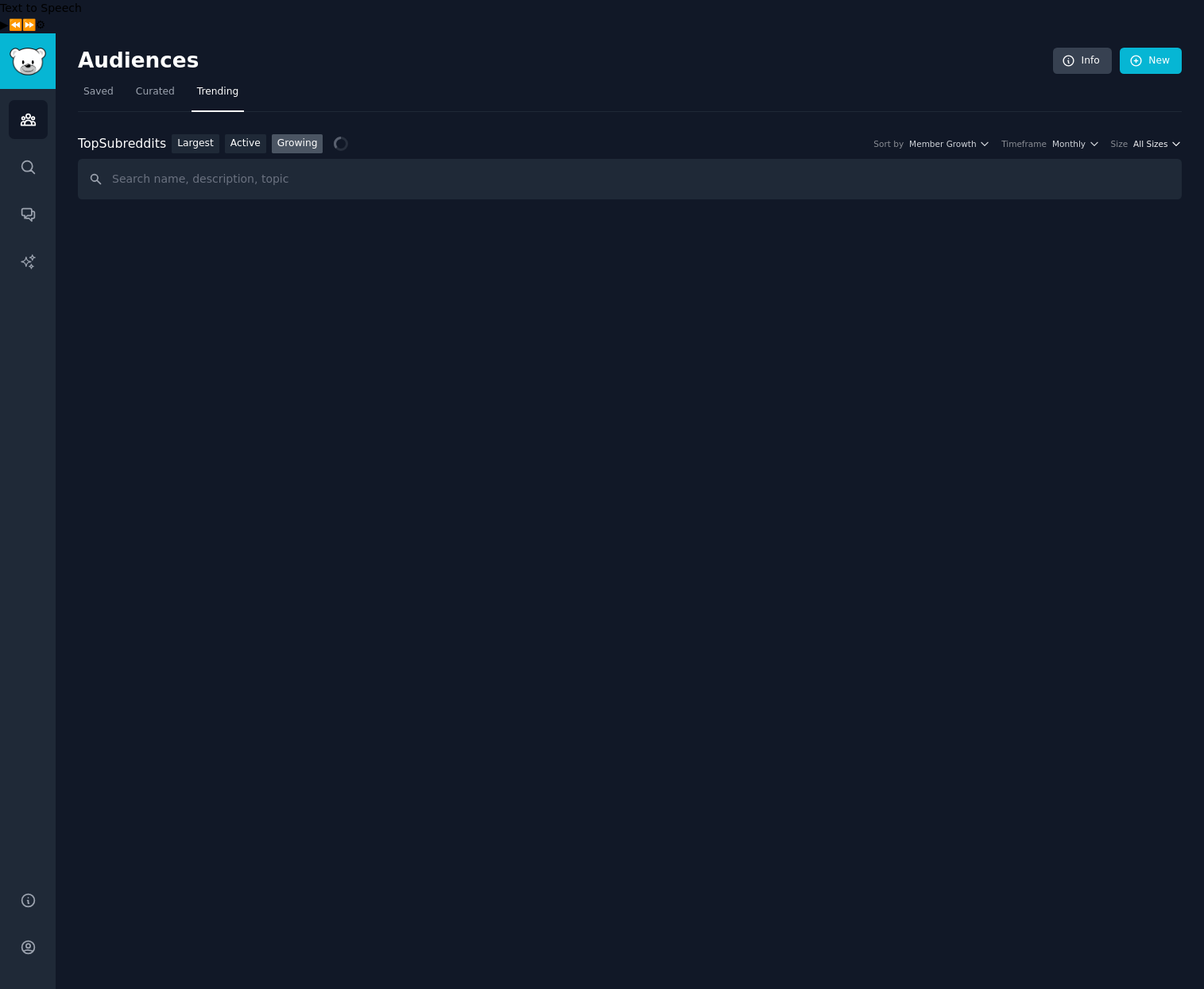
click at [1149, 138] on span "All Sizes" at bounding box center [1150, 144] width 34 height 11
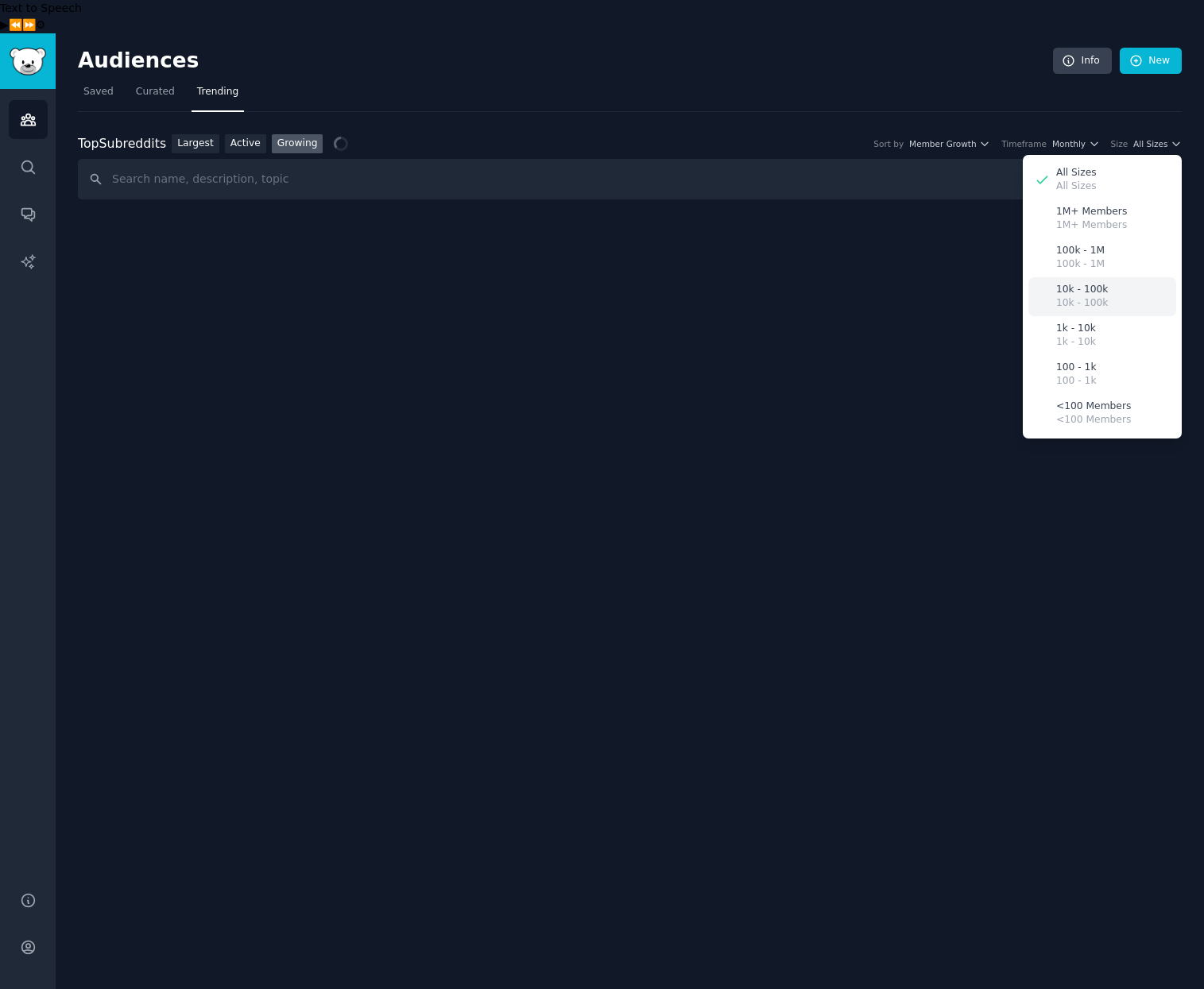
drag, startPoint x: 1130, startPoint y: 261, endPoint x: 1108, endPoint y: 257, distance: 22.4
click at [1129, 277] on div "10k - 100k 10k - 100k" at bounding box center [1102, 296] width 148 height 39
